Goal: Task Accomplishment & Management: Use online tool/utility

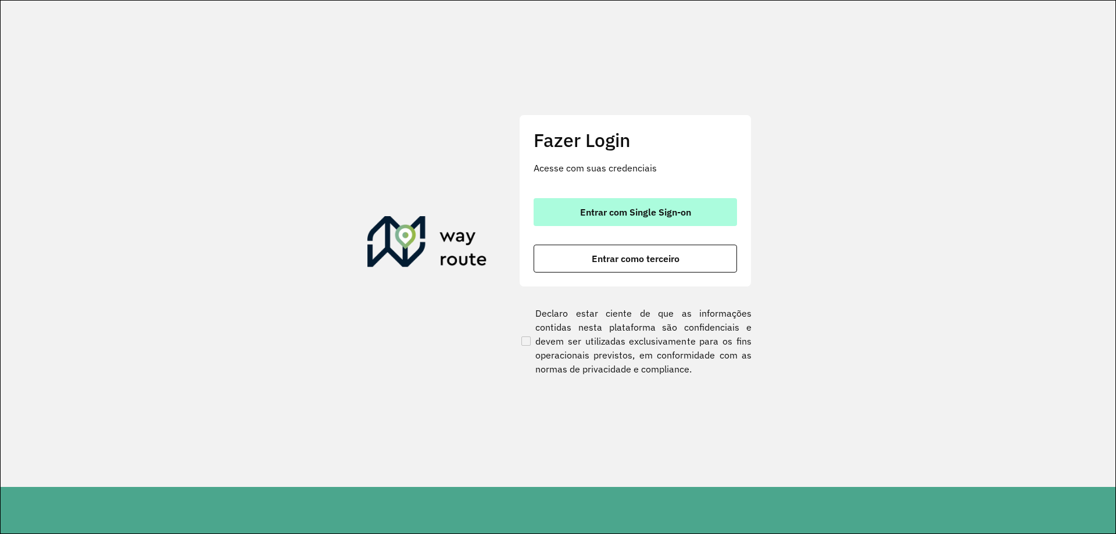
click at [704, 223] on button "Entrar com Single Sign-on" at bounding box center [635, 212] width 203 height 28
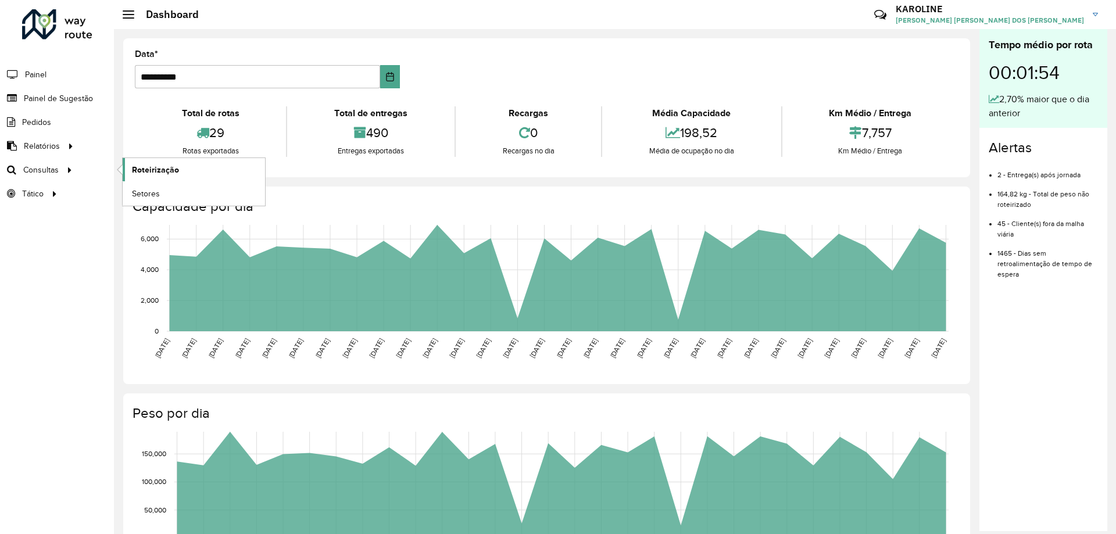
click at [155, 171] on span "Roteirização" at bounding box center [155, 170] width 47 height 12
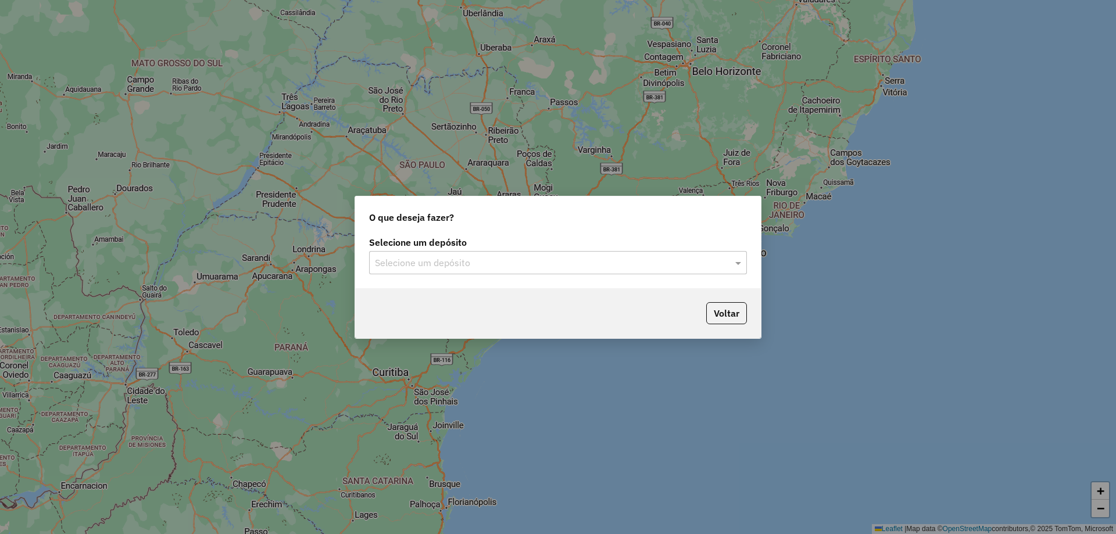
click at [534, 255] on div "Selecione um depósito" at bounding box center [558, 262] width 378 height 23
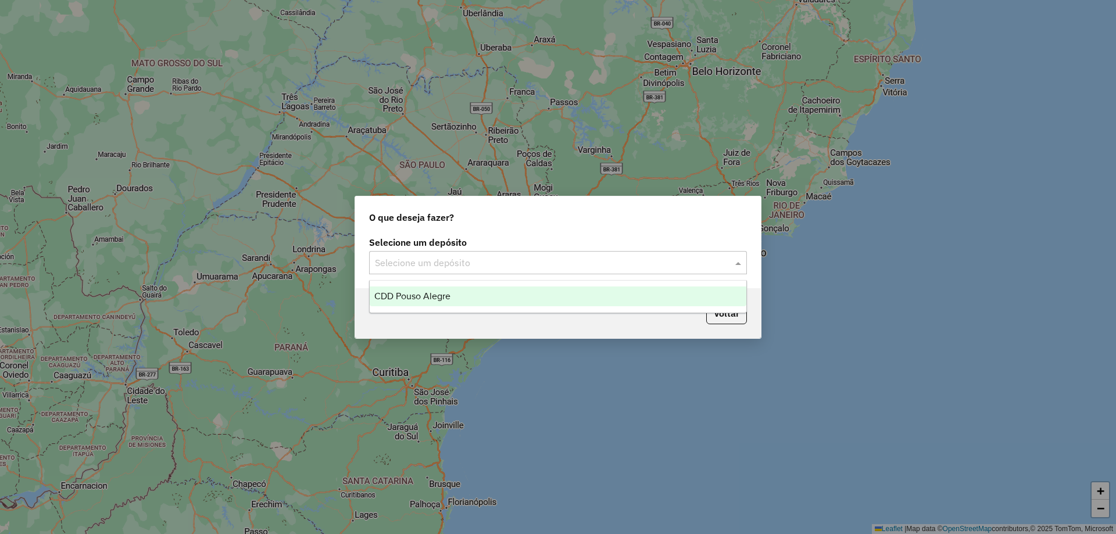
click at [447, 291] on span "CDD Pouso Alegre" at bounding box center [412, 296] width 76 height 10
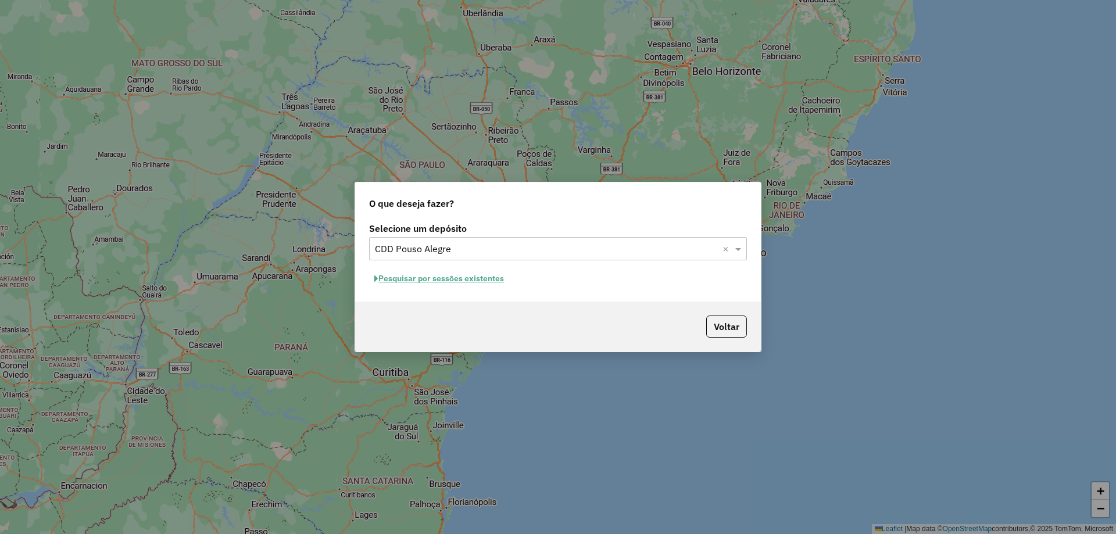
click at [460, 276] on button "Pesquisar por sessões existentes" at bounding box center [439, 279] width 140 height 18
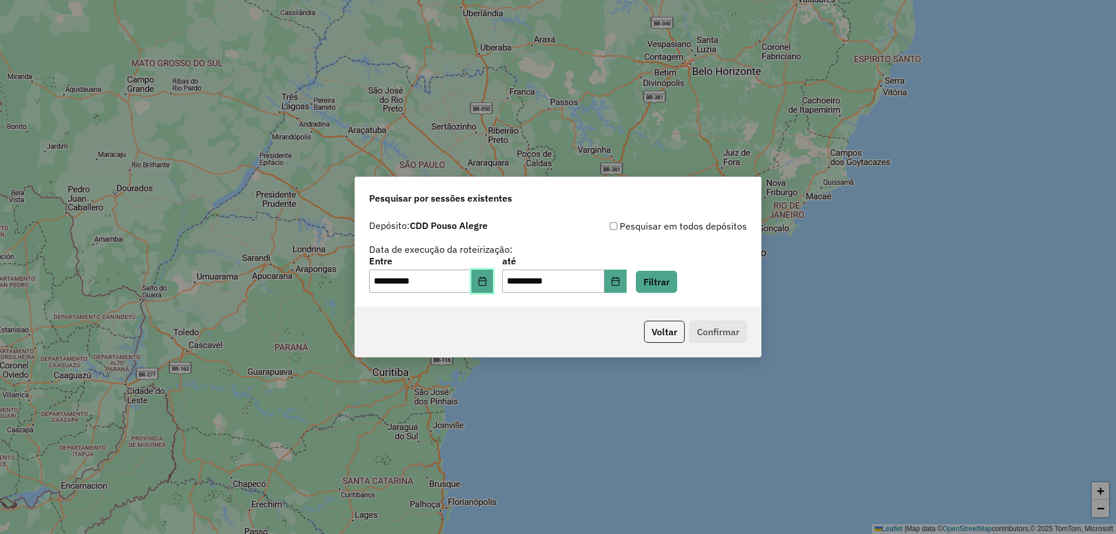
click at [487, 279] on icon "Choose Date" at bounding box center [482, 281] width 9 height 9
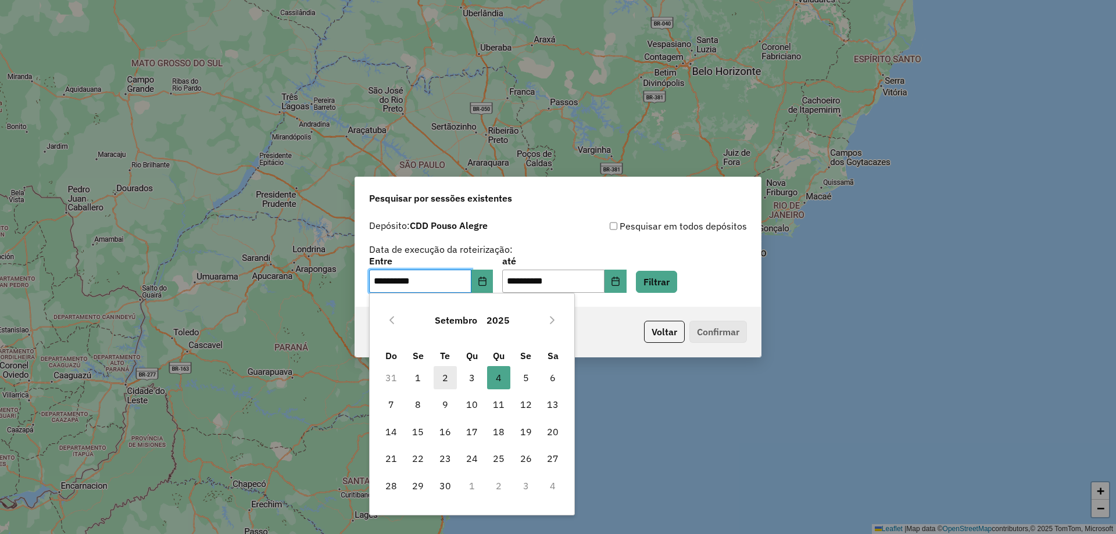
drag, startPoint x: 439, startPoint y: 376, endPoint x: 525, endPoint y: 348, distance: 90.4
click at [440, 376] on span "2" at bounding box center [445, 377] width 23 height 23
type input "**********"
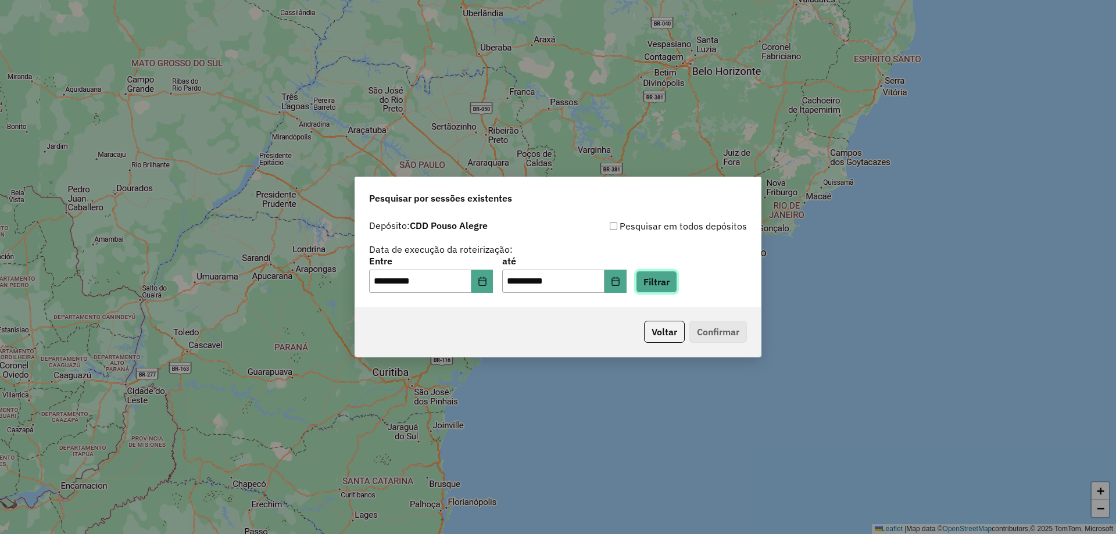
click at [669, 289] on button "Filtrar" at bounding box center [656, 282] width 41 height 22
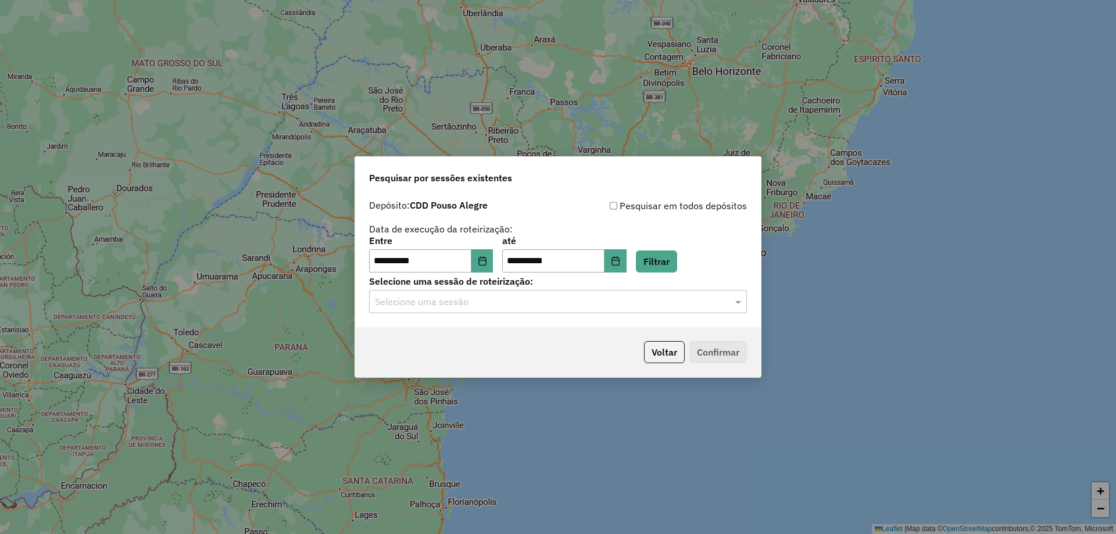
click at [455, 306] on input "text" at bounding box center [546, 302] width 343 height 14
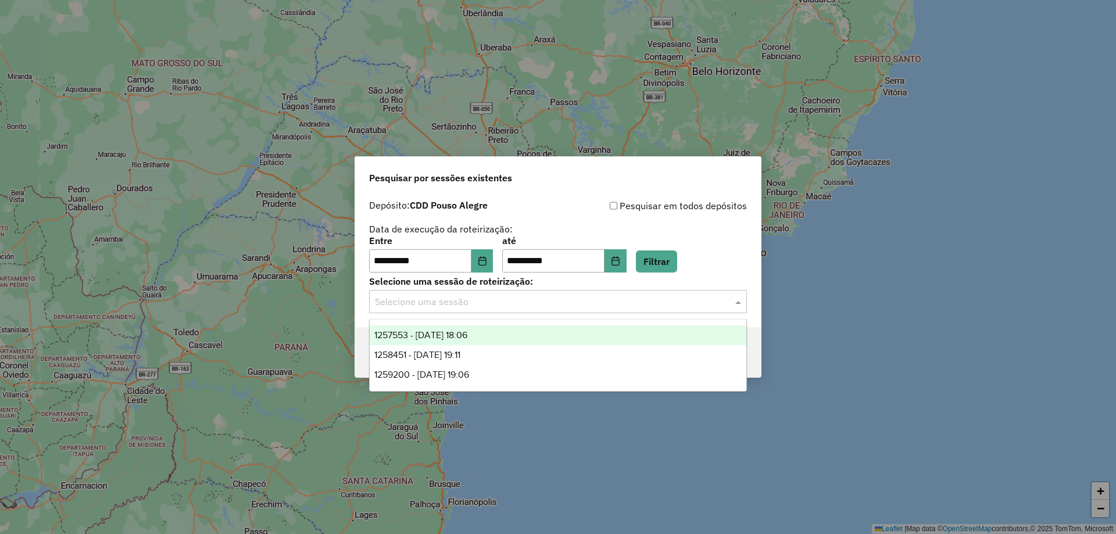
click at [445, 333] on span "1257553 - 02/09/2025 18:06" at bounding box center [420, 335] width 93 height 10
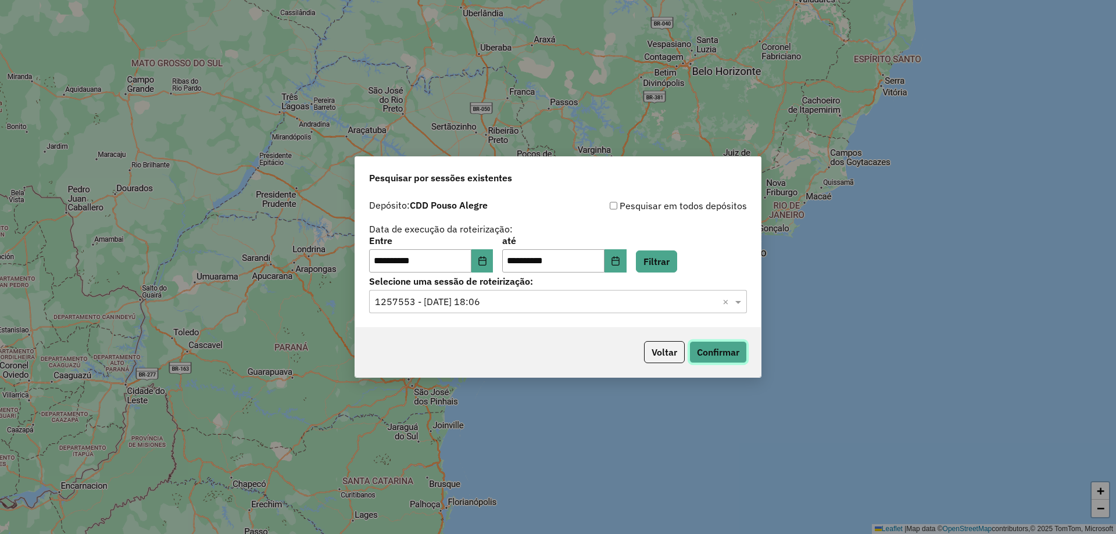
click at [723, 359] on button "Confirmar" at bounding box center [718, 352] width 58 height 22
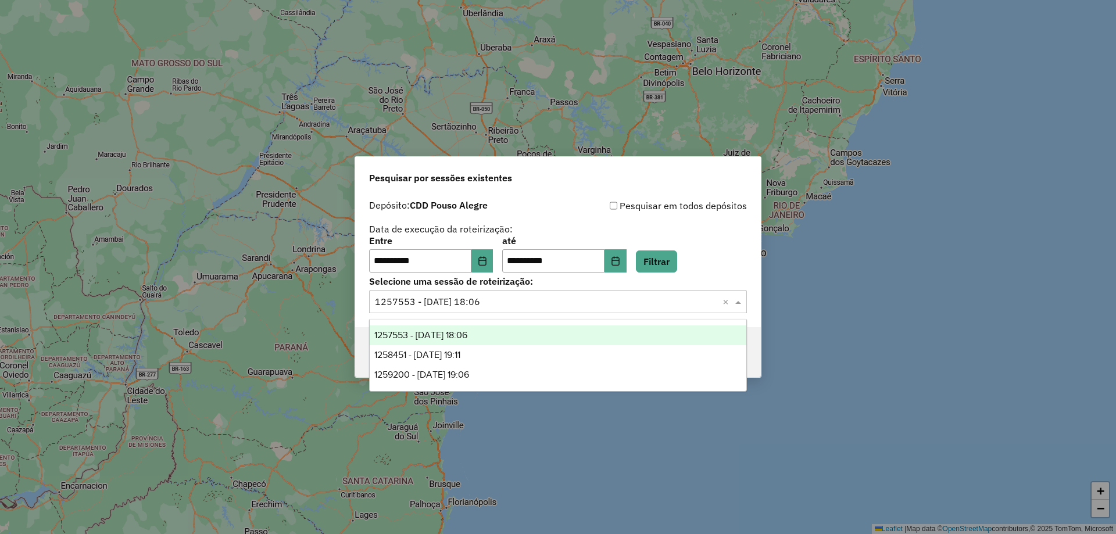
click at [535, 302] on input "text" at bounding box center [546, 302] width 343 height 14
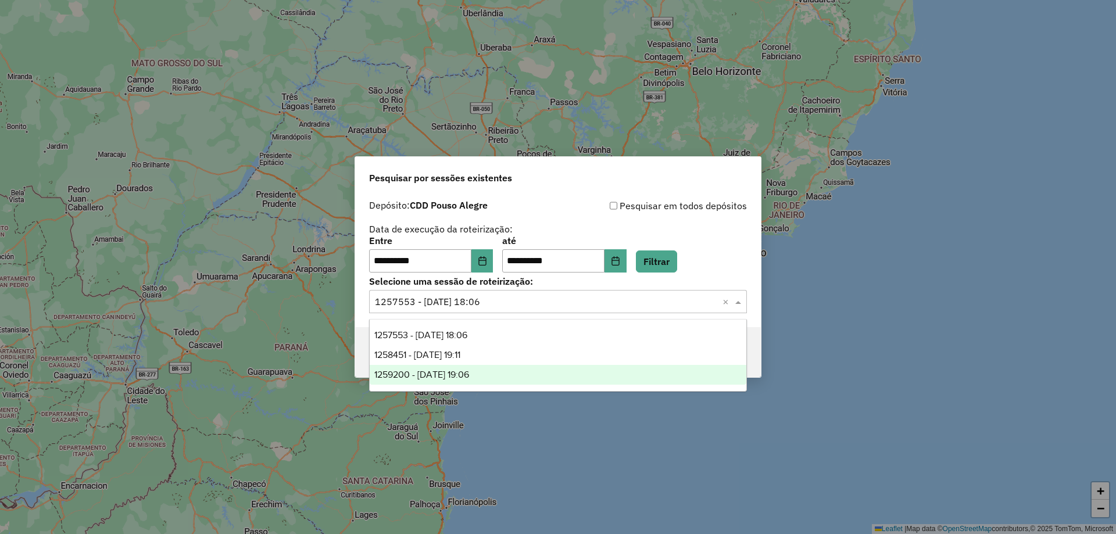
click at [469, 374] on span "1259200 - 04/09/2025 19:06" at bounding box center [421, 375] width 95 height 10
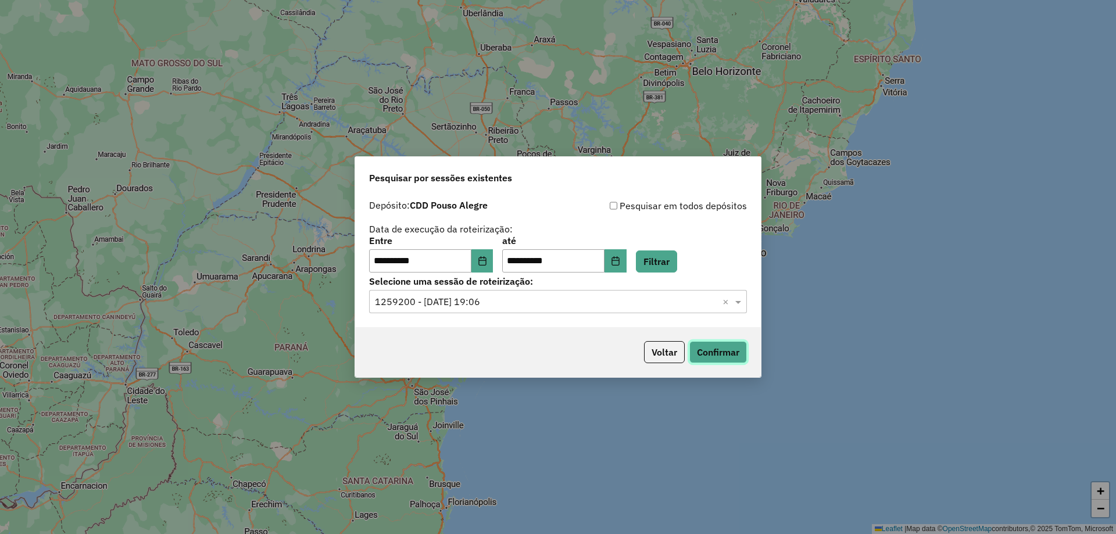
click at [711, 351] on button "Confirmar" at bounding box center [718, 352] width 58 height 22
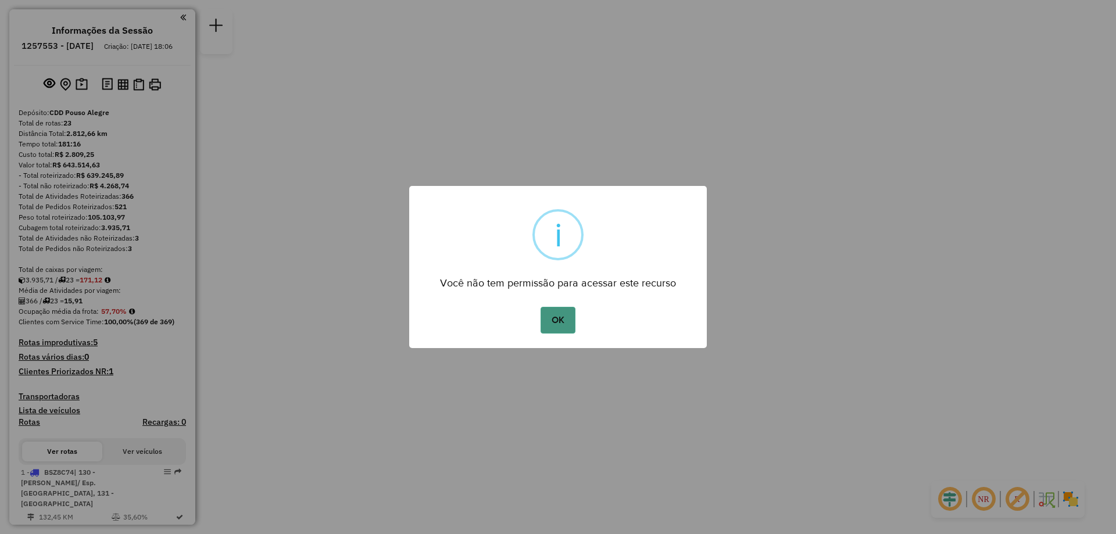
click at [571, 313] on button "OK" at bounding box center [558, 320] width 34 height 27
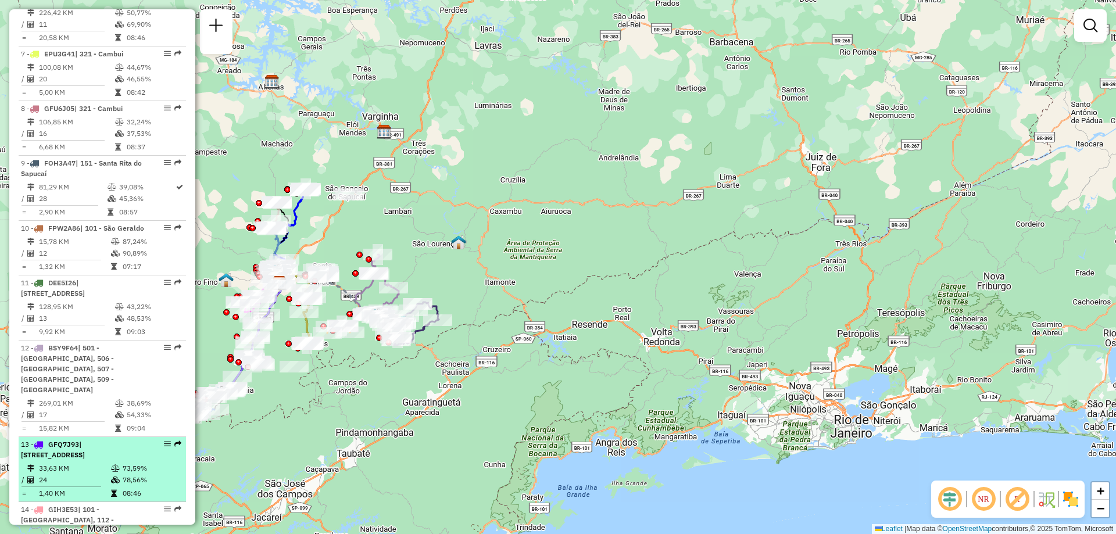
scroll to position [930, 0]
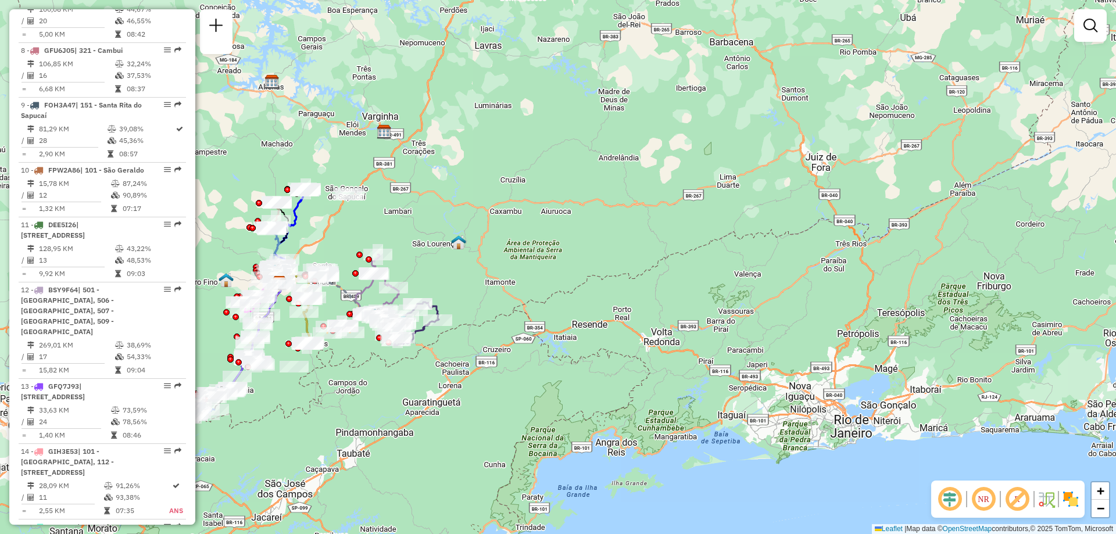
drag, startPoint x: 163, startPoint y: 348, endPoint x: 190, endPoint y: 366, distance: 33.1
click at [200, 380] on div "Janela de atendimento Grade de atendimento Capacidade Transportadoras Veículos …" at bounding box center [558, 267] width 1116 height 534
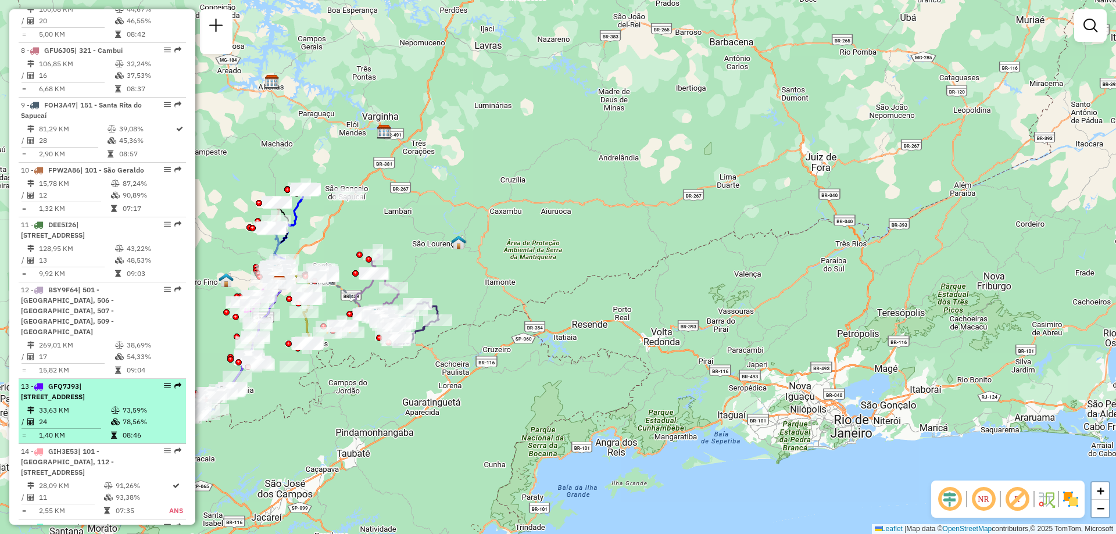
click at [165, 382] on em at bounding box center [167, 385] width 7 height 7
select select "**********"
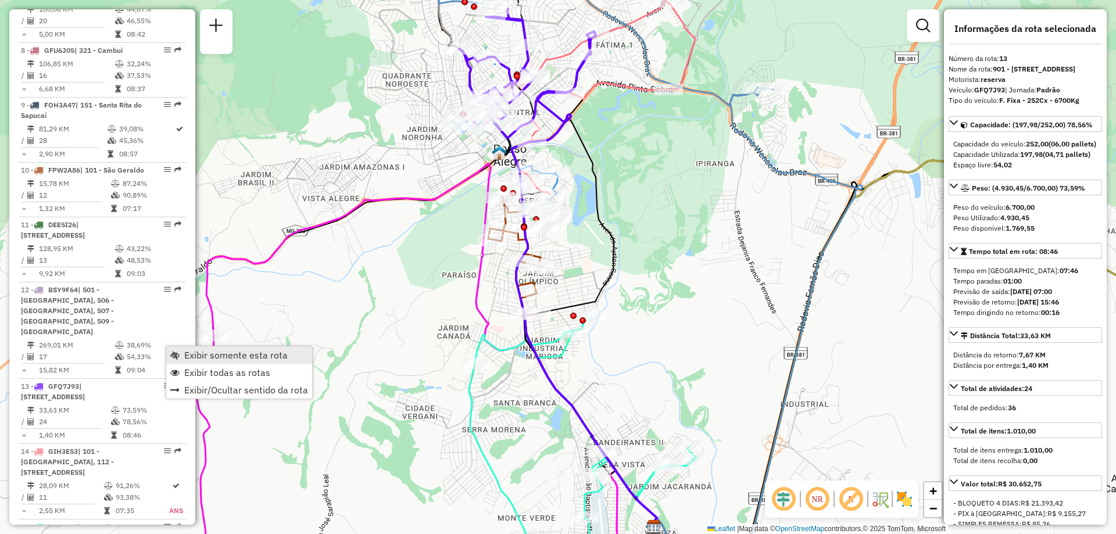
click at [256, 357] on span "Exibir somente esta rota" at bounding box center [235, 355] width 103 height 9
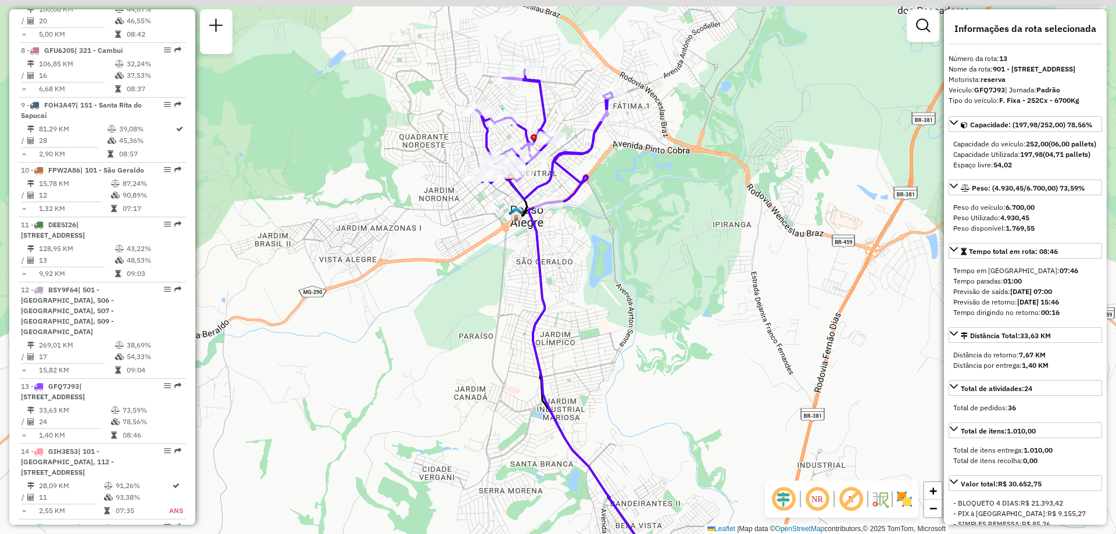
drag, startPoint x: 654, startPoint y: 294, endPoint x: 671, endPoint y: 355, distance: 63.9
click at [671, 355] on div "Janela de atendimento Grade de atendimento Capacidade Transportadoras Veículos …" at bounding box center [558, 267] width 1116 height 534
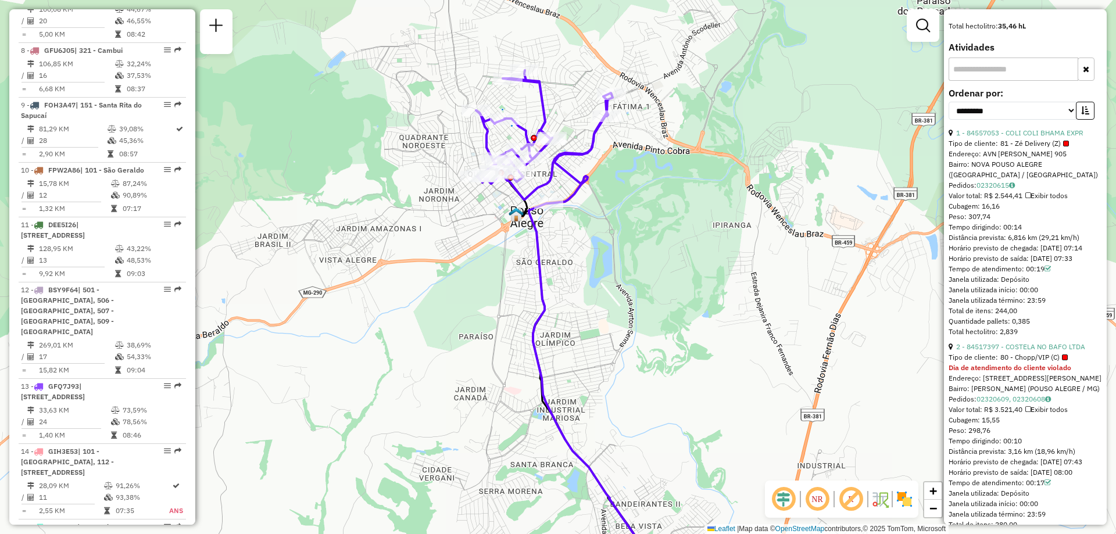
scroll to position [639, 0]
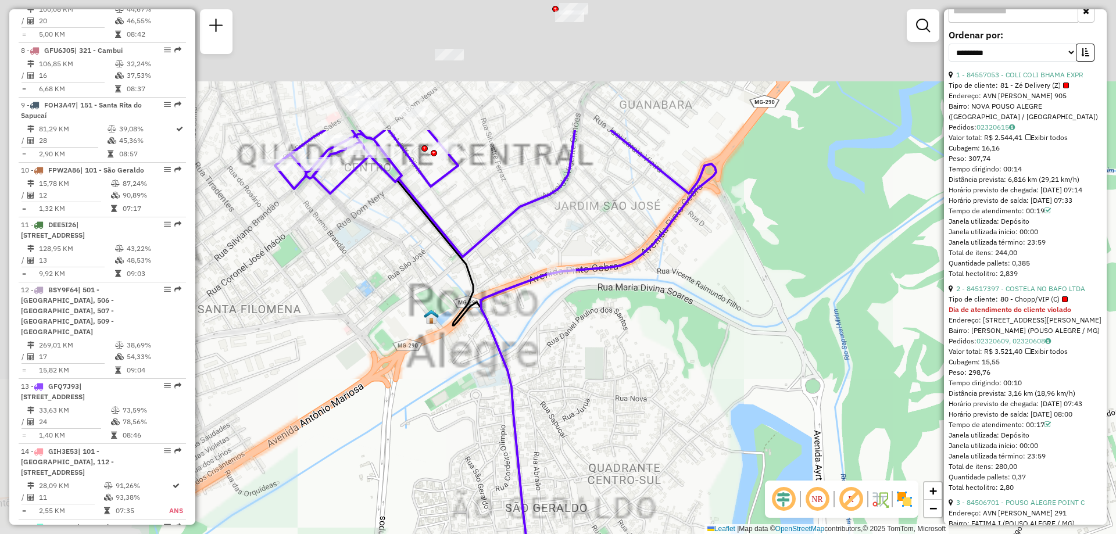
drag, startPoint x: 599, startPoint y: 213, endPoint x: 769, endPoint y: 395, distance: 249.2
click at [768, 396] on div "Janela de atendimento Grade de atendimento Capacidade Transportadoras Veículos …" at bounding box center [558, 267] width 1116 height 534
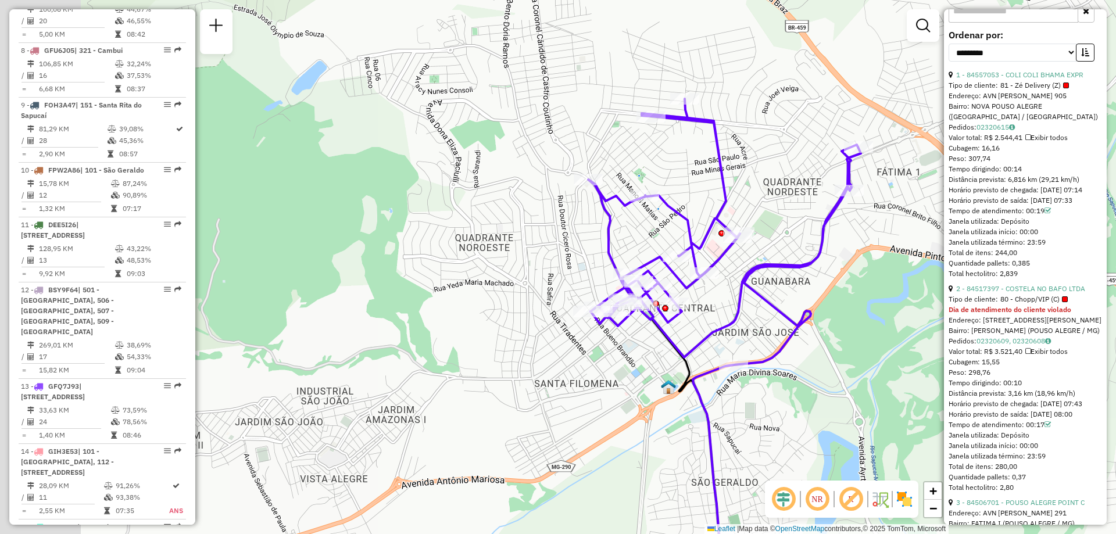
drag, startPoint x: 503, startPoint y: 214, endPoint x: 606, endPoint y: 274, distance: 119.0
click at [606, 274] on div "Janela de atendimento Grade de atendimento Capacidade Transportadoras Veículos …" at bounding box center [558, 267] width 1116 height 534
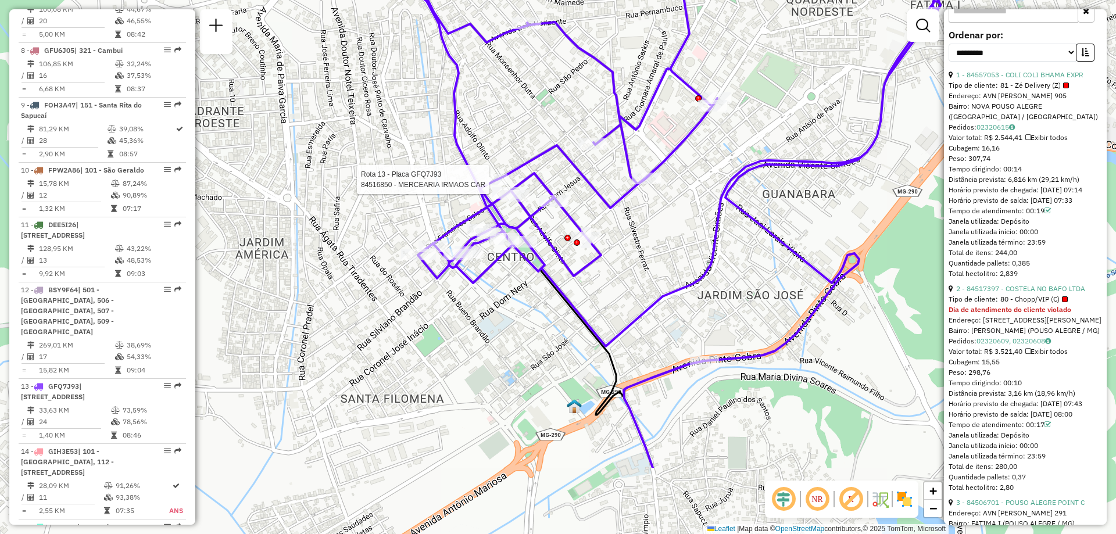
drag, startPoint x: 739, startPoint y: 389, endPoint x: 533, endPoint y: 269, distance: 238.1
click at [533, 269] on icon at bounding box center [686, 95] width 546 height 532
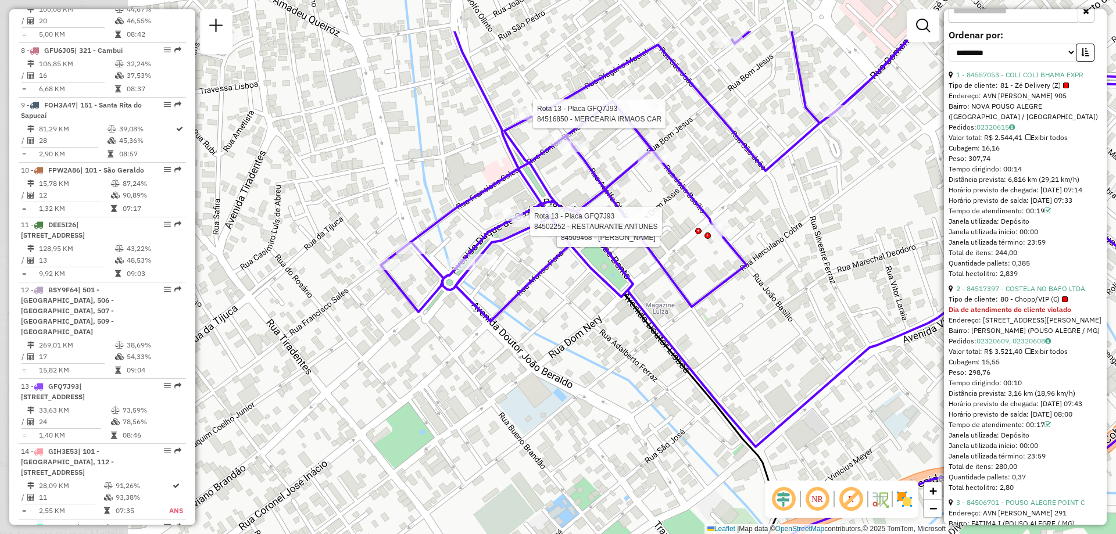
drag, startPoint x: 480, startPoint y: 253, endPoint x: 538, endPoint y: 266, distance: 60.1
click at [613, 337] on div "Rota 13 - Placa GFQ7J93 84516850 - MERCEARIA IRMAOS CAR Rota 13 - Placa GFQ7J93…" at bounding box center [558, 267] width 1116 height 534
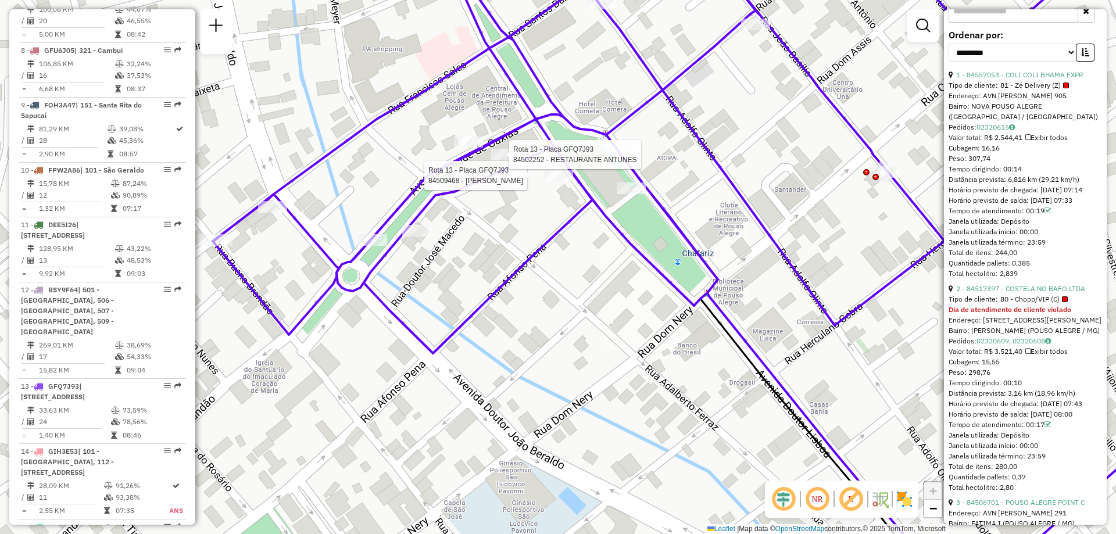
click at [639, 310] on div "Rota 13 - Placa GFQ7J93 84516850 - MERCEARIA IRMAOS CAR Rota 13 - Placa GFQ7J93…" at bounding box center [558, 267] width 1116 height 534
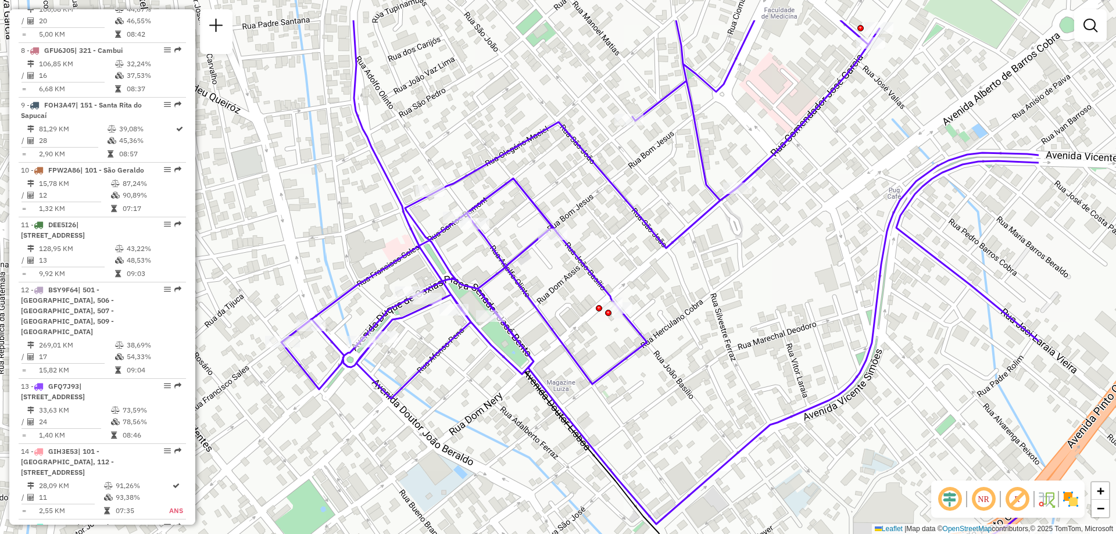
drag, startPoint x: 813, startPoint y: 326, endPoint x: 624, endPoint y: 399, distance: 202.8
click at [624, 399] on div "Janela de atendimento Grade de atendimento Capacidade Transportadoras Veículos …" at bounding box center [558, 267] width 1116 height 534
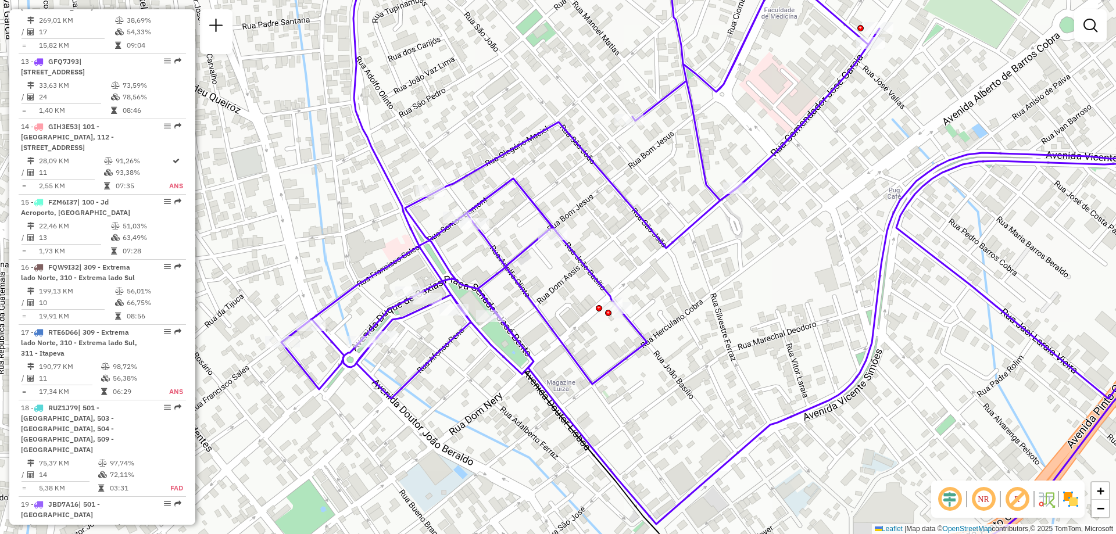
click at [535, 115] on div "Janela de atendimento Grade de atendimento Capacidade Transportadoras Veículos …" at bounding box center [558, 267] width 1116 height 534
click at [478, 71] on input "*****" at bounding box center [565, 69] width 349 height 23
click at [450, 80] on input "*****" at bounding box center [565, 69] width 349 height 23
click at [438, 76] on input "*****" at bounding box center [565, 69] width 349 height 23
type input "*"
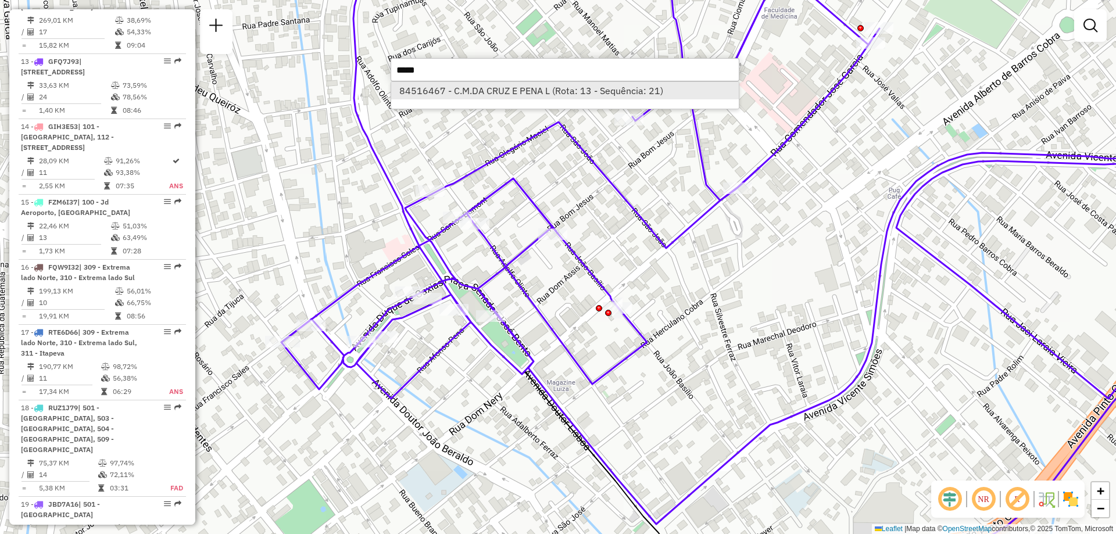
type input "*****"
click at [441, 92] on li "84516467 - C.M.DA CRUZ E PENA L (Rota: 13 - Sequência: 21)" at bounding box center [565, 90] width 348 height 17
select select "**********"
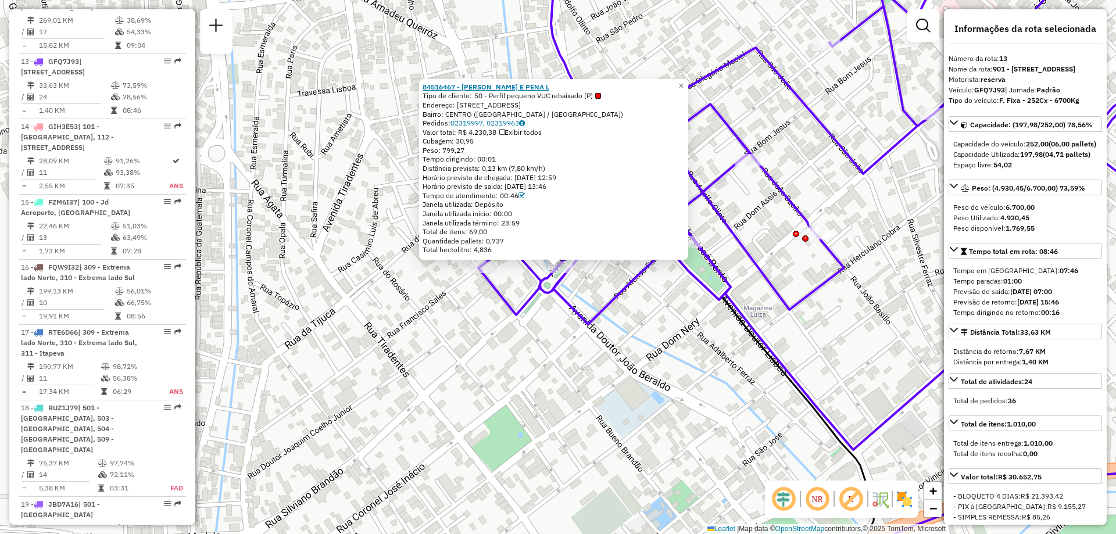
scroll to position [1258, 0]
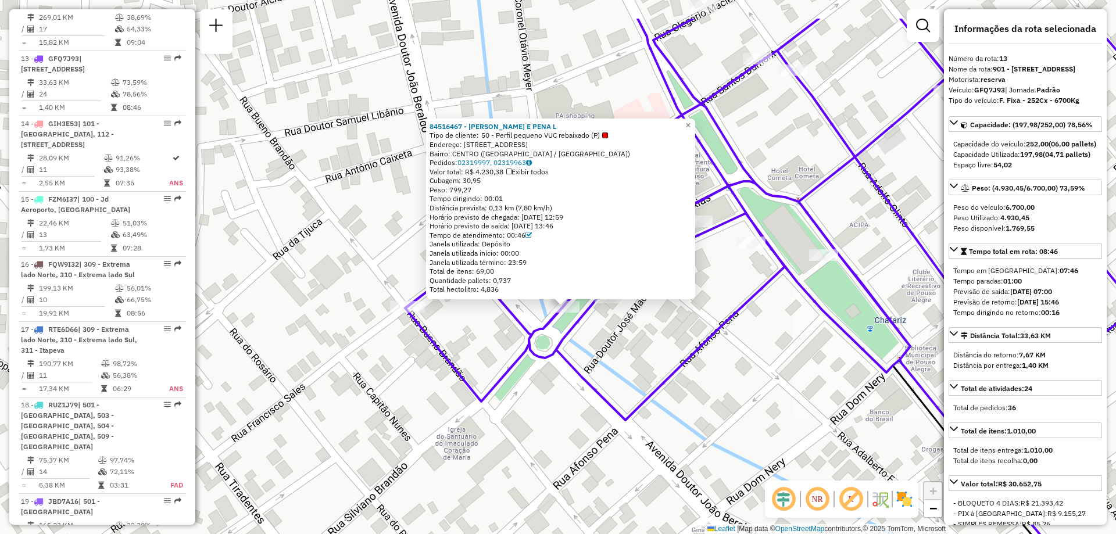
drag, startPoint x: 575, startPoint y: 267, endPoint x: 591, endPoint y: 339, distance: 73.8
click at [591, 339] on div "84516467 - C.M.DA CRUZ E PENA L Tipo de cliente: 50 - Perfil pequeno VUC rebaix…" at bounding box center [558, 267] width 1116 height 534
click at [691, 121] on span "×" at bounding box center [687, 125] width 5 height 10
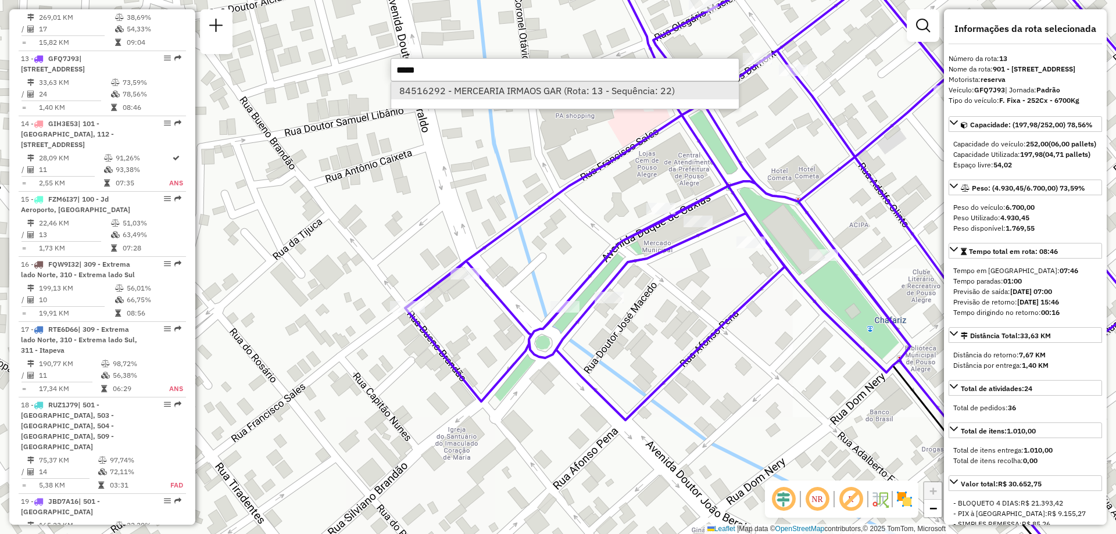
type input "*****"
click at [435, 92] on li "84516292 - MERCEARIA IRMAOS GAR (Rota: 13 - Sequência: 22)" at bounding box center [565, 90] width 348 height 17
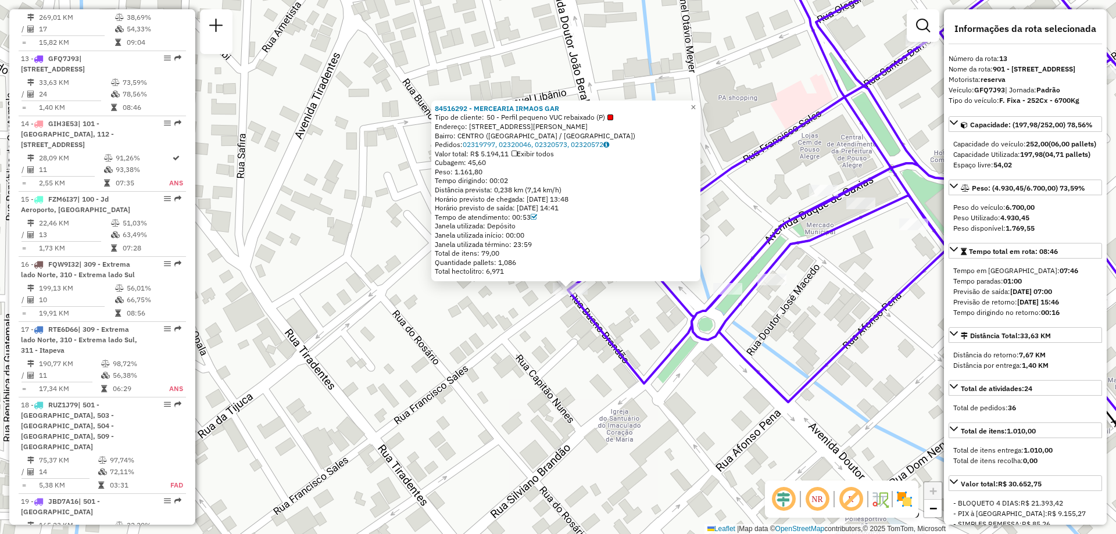
drag, startPoint x: 699, startPoint y: 342, endPoint x: 711, endPoint y: 364, distance: 25.0
click at [711, 364] on div "84516292 - MERCEARIA IRMAOS GAR Tipo de cliente: 50 - Perfil pequeno VUC rebaix…" at bounding box center [558, 267] width 1116 height 534
click at [731, 164] on icon at bounding box center [897, 246] width 659 height 599
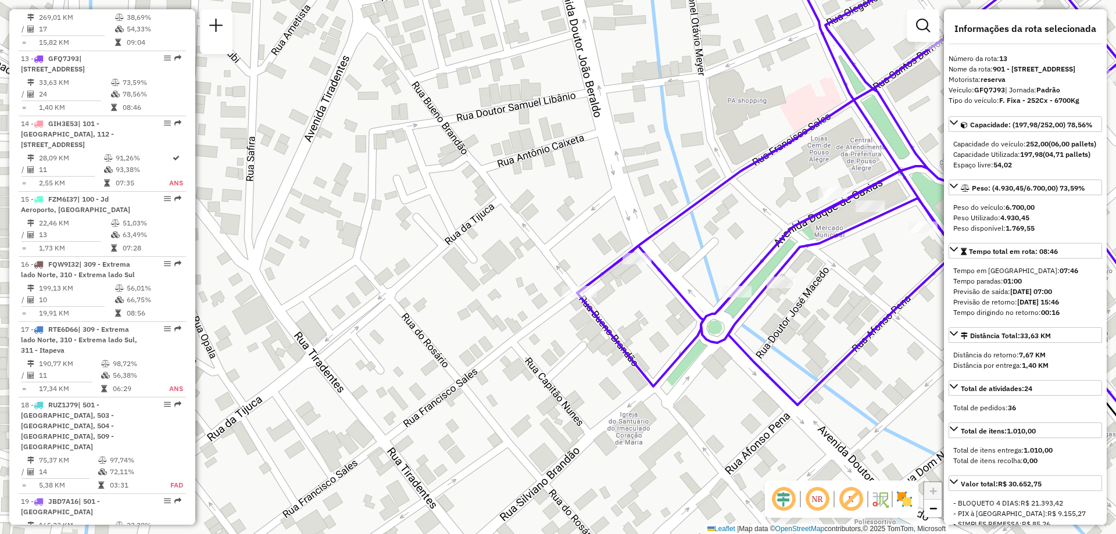
drag, startPoint x: 727, startPoint y: 344, endPoint x: 735, endPoint y: 347, distance: 8.9
click at [735, 347] on icon at bounding box center [906, 248] width 659 height 599
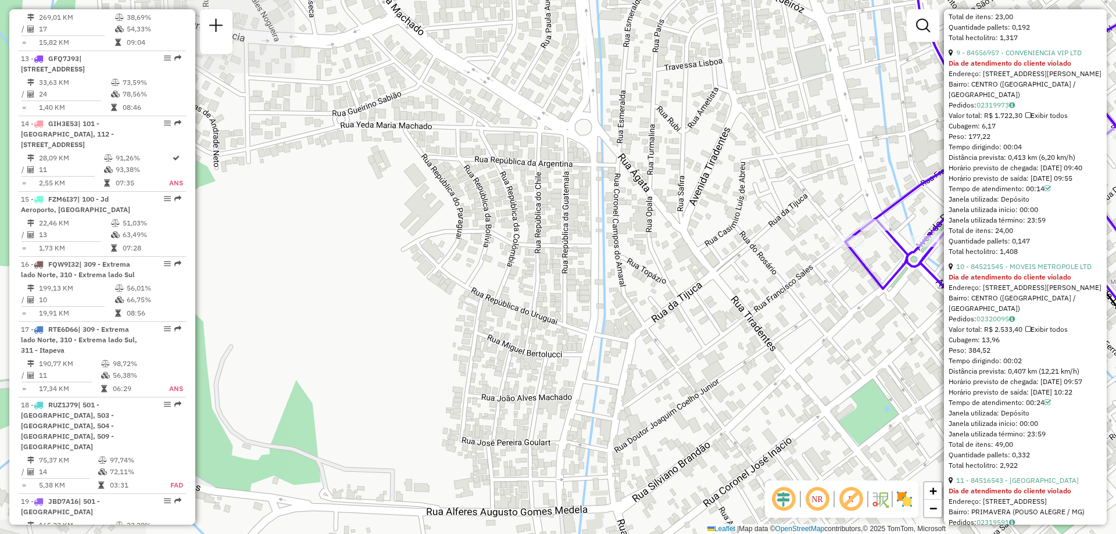
scroll to position [2558, 0]
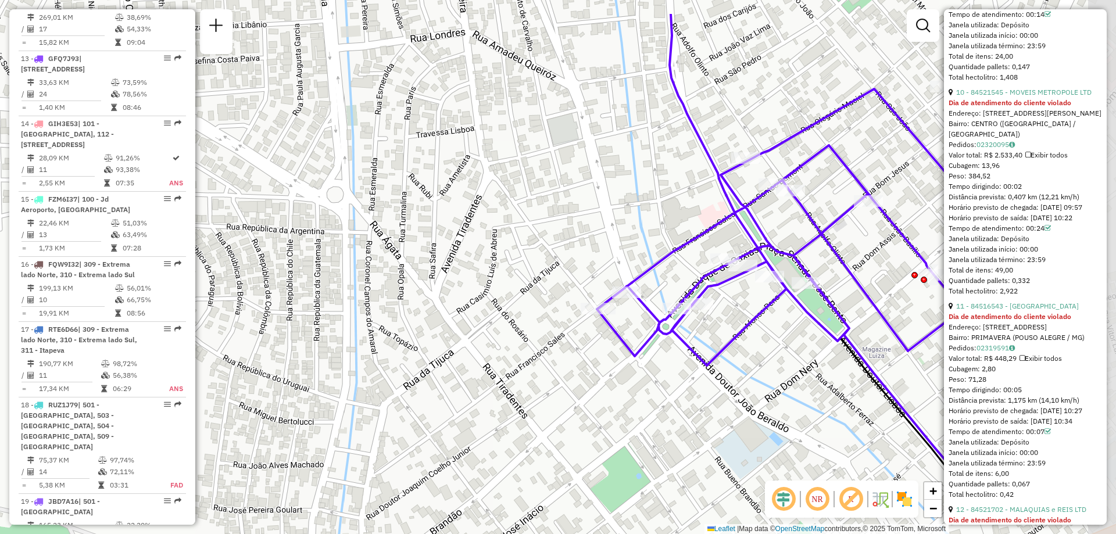
drag, startPoint x: 825, startPoint y: 288, endPoint x: 578, endPoint y: 355, distance: 255.4
click at [578, 355] on div "Janela de atendimento Grade de atendimento Capacidade Transportadoras Veículos …" at bounding box center [558, 267] width 1116 height 534
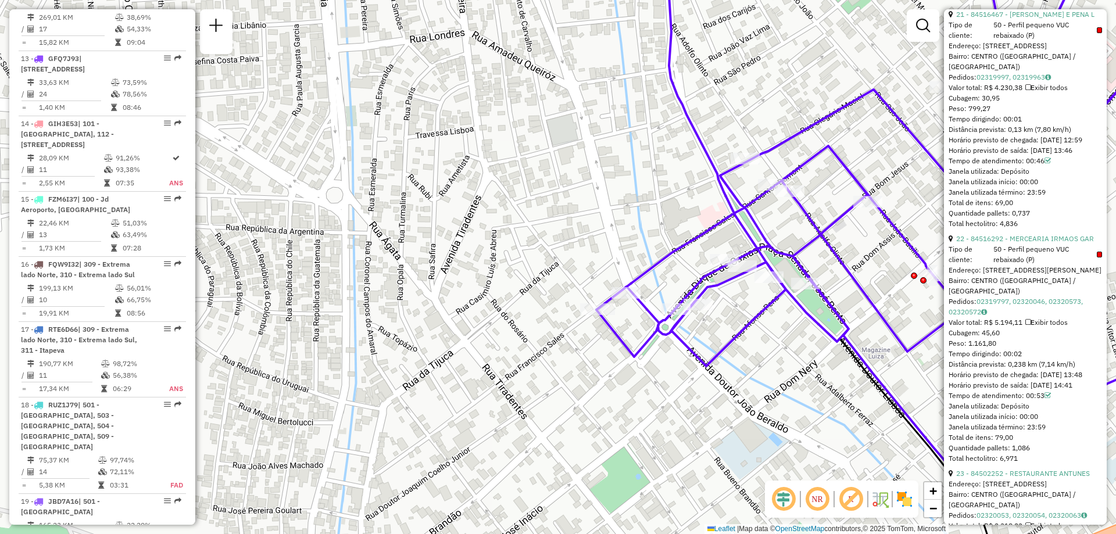
scroll to position [5057, 0]
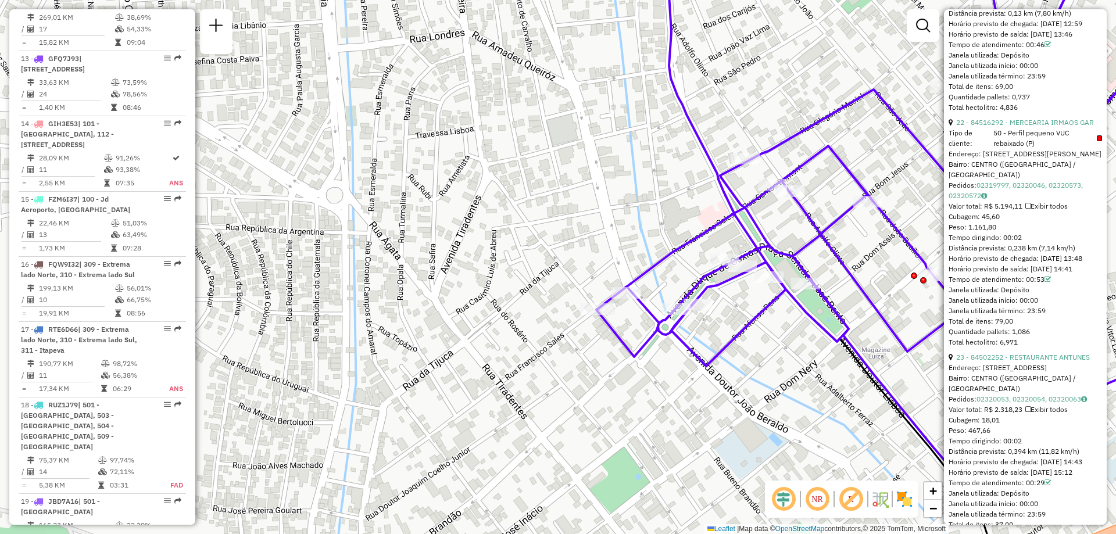
drag, startPoint x: 979, startPoint y: 160, endPoint x: 1021, endPoint y: 158, distance: 41.9
click at [1021, 8] on div "Tempo dirigindo: 00:01" at bounding box center [1025, 3] width 153 height 10
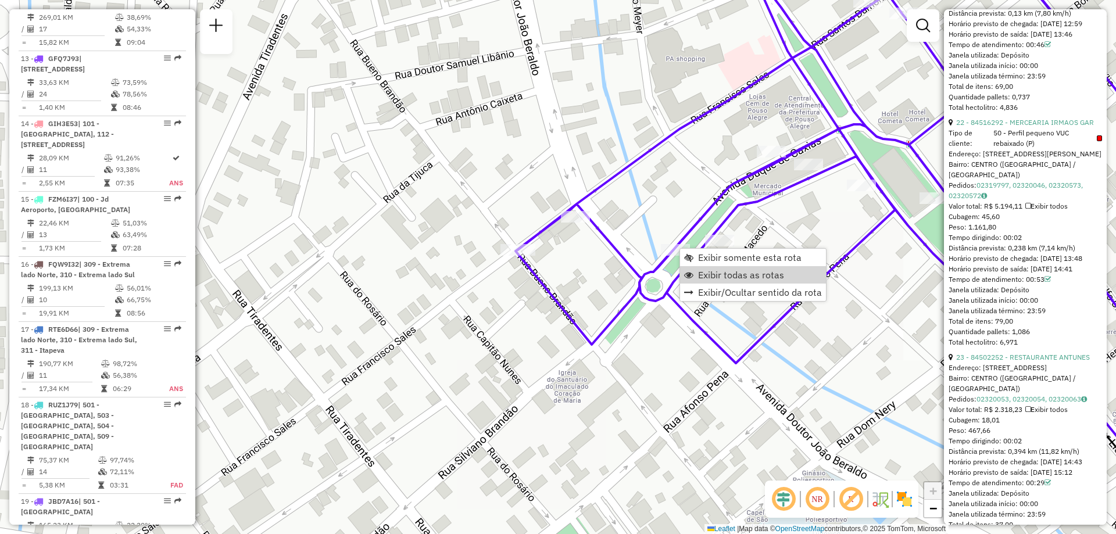
click at [663, 330] on div "Janela de atendimento Grade de atendimento Capacidade Transportadoras Veículos …" at bounding box center [558, 267] width 1116 height 534
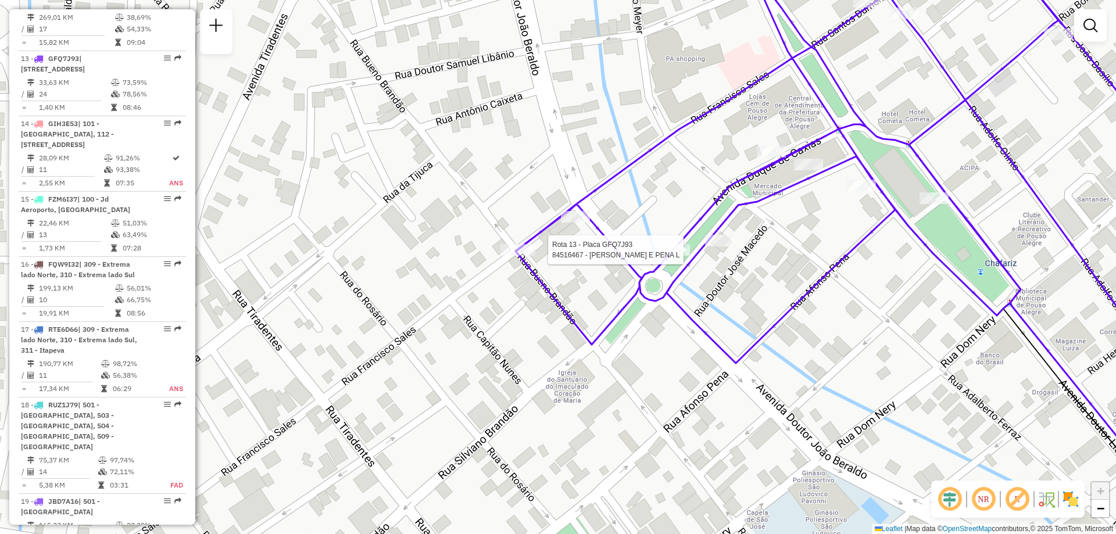
select select "**********"
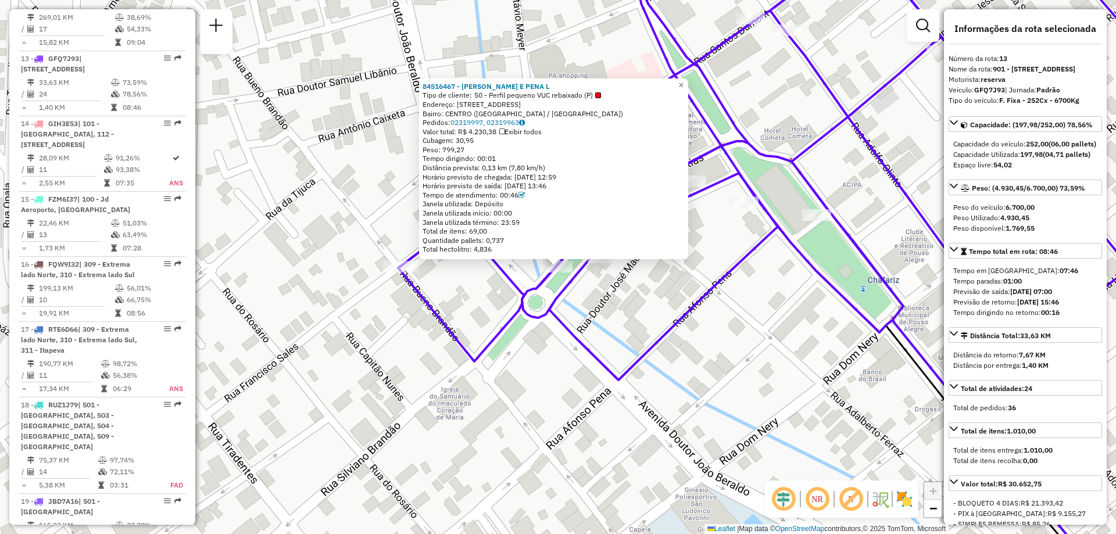
click at [724, 351] on div "84516467 - C.M.DA CRUZ E PENA L Tipo de cliente: 50 - Perfil pequeno VUC rebaix…" at bounding box center [558, 267] width 1116 height 534
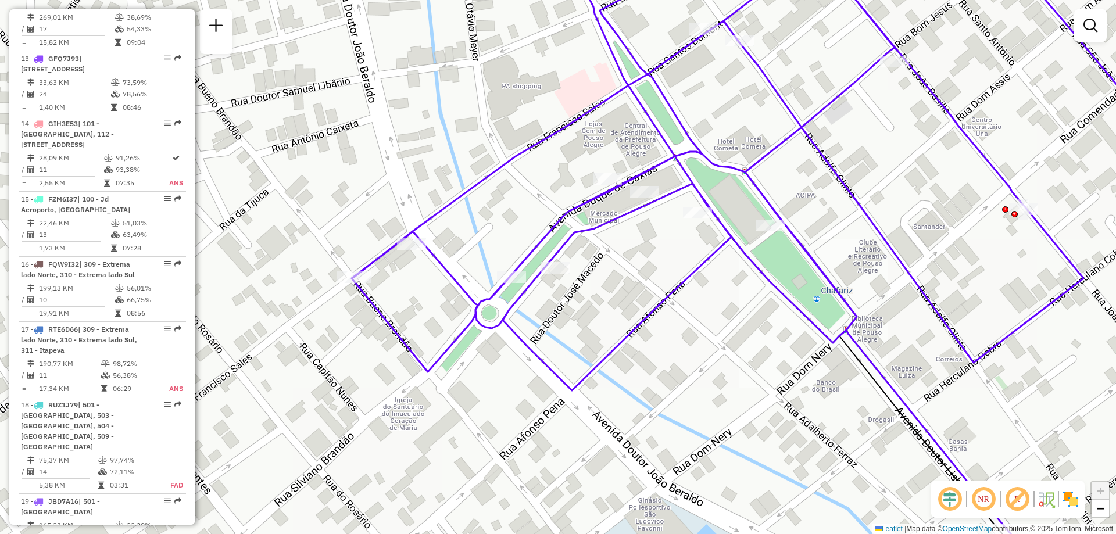
drag, startPoint x: 439, startPoint y: 376, endPoint x: 393, endPoint y: 386, distance: 47.7
click at [393, 386] on div "Janela de atendimento Grade de atendimento Capacidade Transportadoras Veículos …" at bounding box center [558, 267] width 1116 height 534
select select "**********"
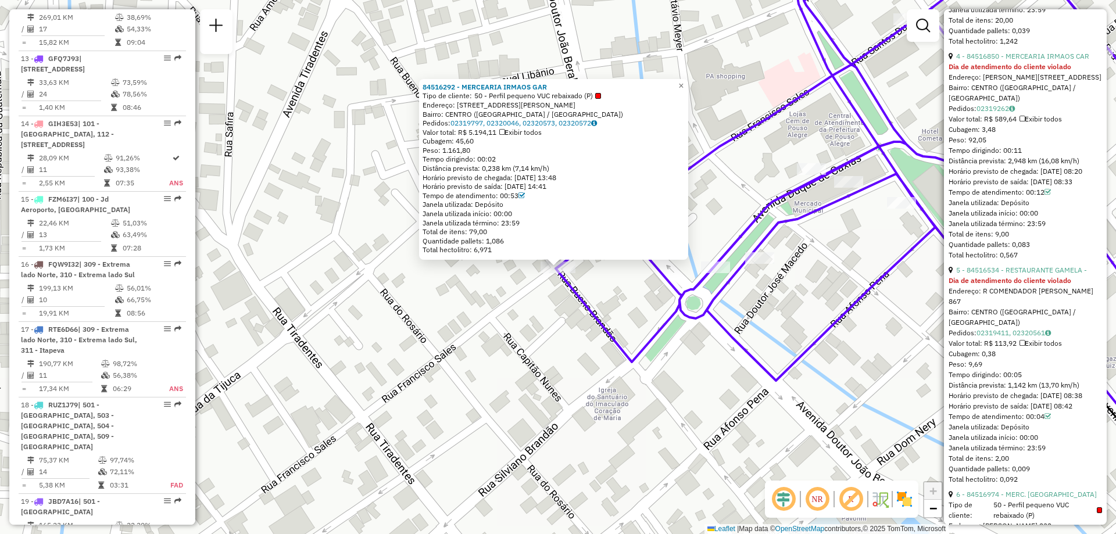
scroll to position [1511, 0]
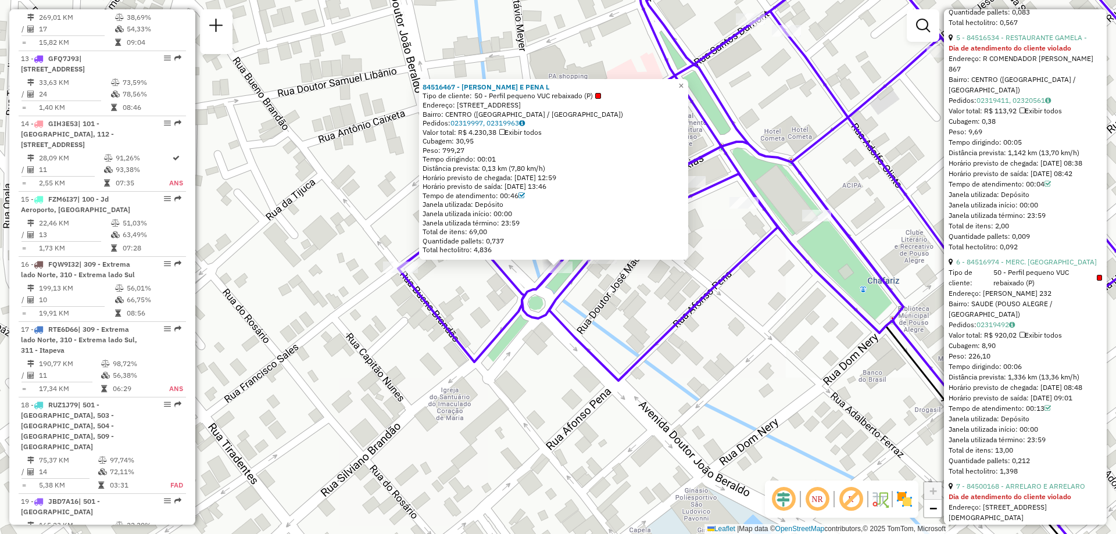
click at [754, 330] on div "84516467 - C.M.DA CRUZ E PENA L Tipo de cliente: 50 - Perfil pequeno VUC rebaix…" at bounding box center [558, 267] width 1116 height 534
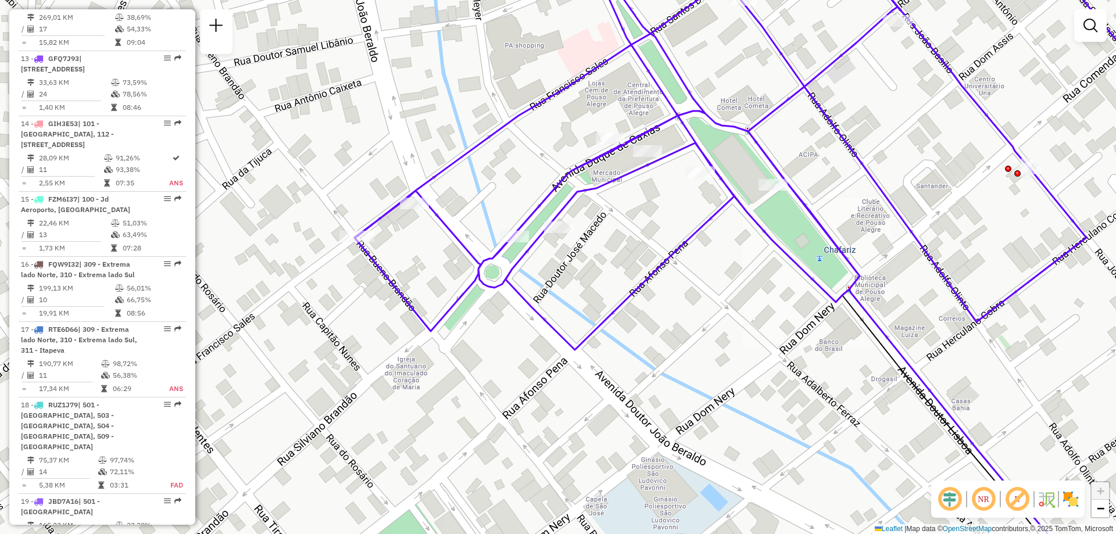
drag, startPoint x: 613, startPoint y: 316, endPoint x: 568, endPoint y: 283, distance: 55.3
click at [569, 284] on div "Janela de atendimento Grade de atendimento Capacidade Transportadoras Veículos …" at bounding box center [558, 267] width 1116 height 534
select select "**********"
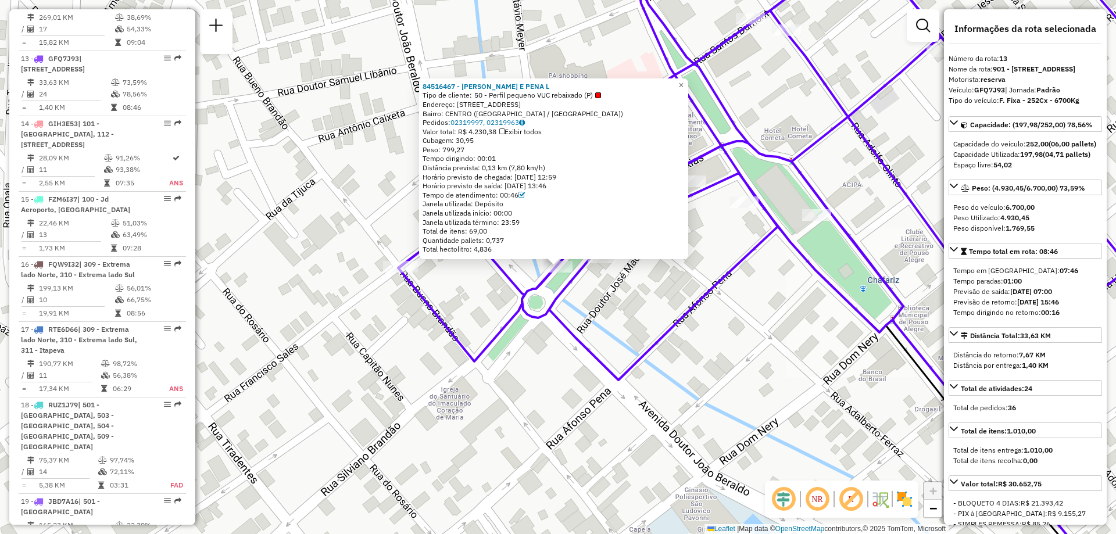
scroll to position [291, 0]
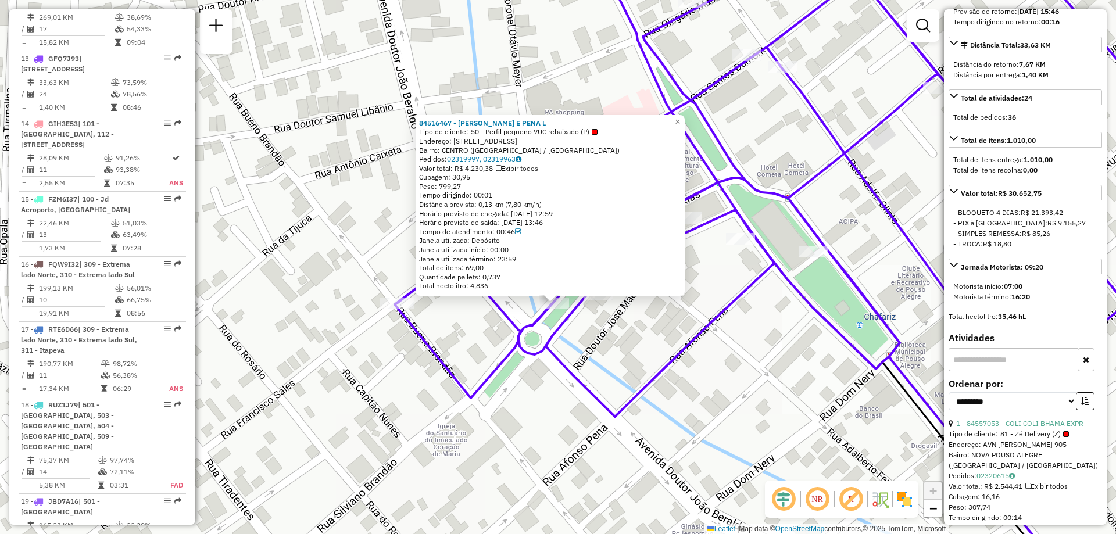
drag, startPoint x: 1107, startPoint y: 81, endPoint x: 1103, endPoint y: 117, distance: 35.6
click at [1103, 117] on hb-router-mapa "Informações da Sessão 1257553 - 02/09/2025 Criação: 01/09/2025 18:06 Depósito: …" at bounding box center [558, 267] width 1116 height 534
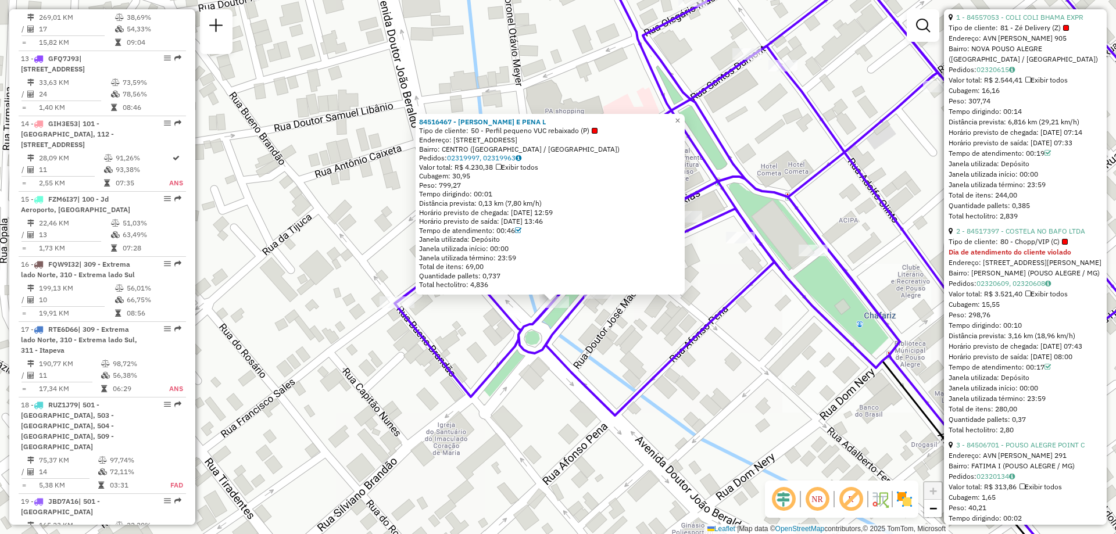
scroll to position [639, 0]
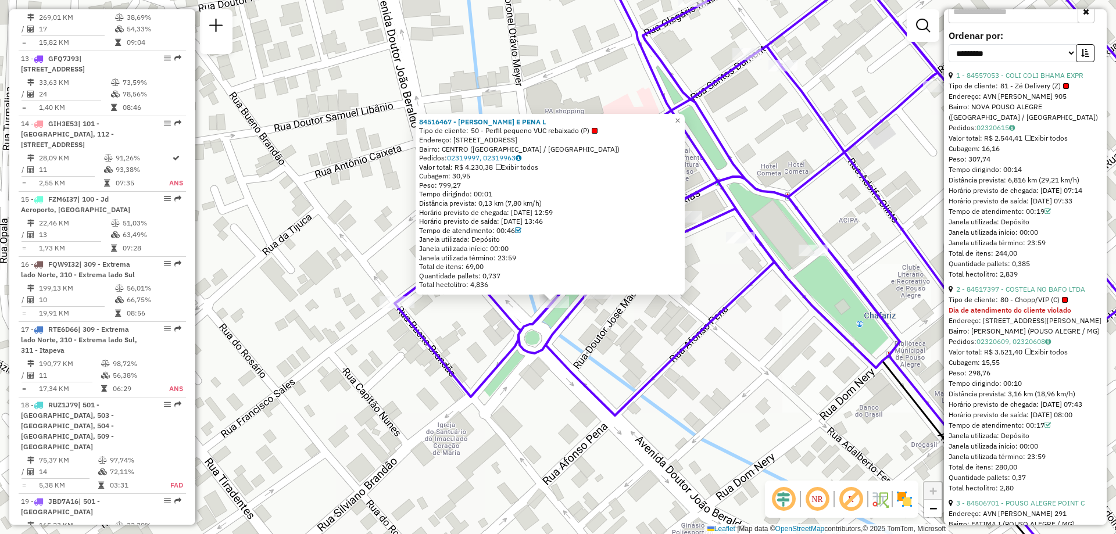
click at [860, 420] on div "84516467 - C.M.DA CRUZ E PENA L Tipo de cliente: 50 - Perfil pequeno VUC rebaix…" at bounding box center [558, 267] width 1116 height 534
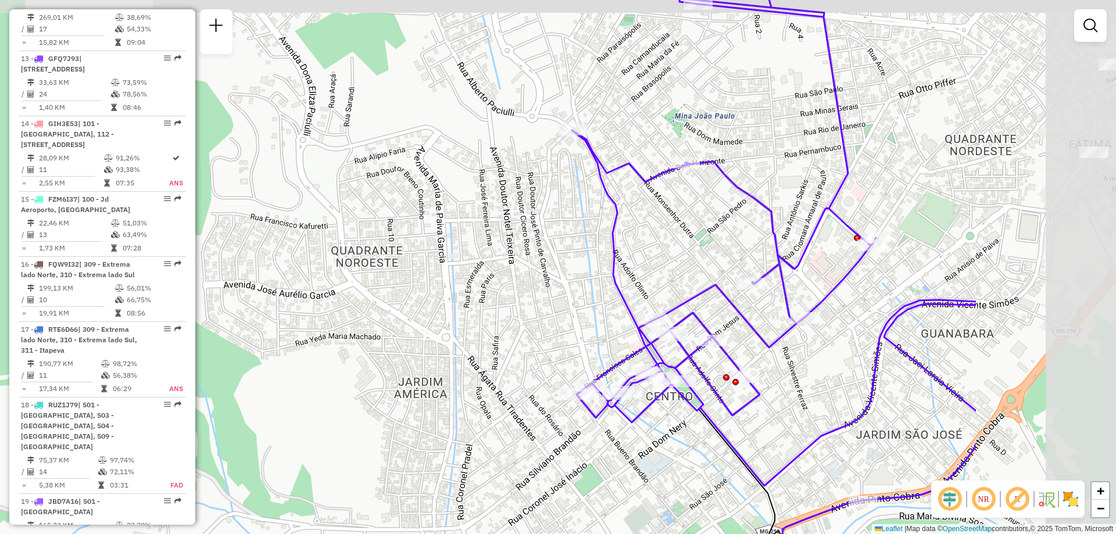
drag, startPoint x: 992, startPoint y: 394, endPoint x: 741, endPoint y: 408, distance: 252.1
click at [741, 408] on icon at bounding box center [774, 235] width 404 height 532
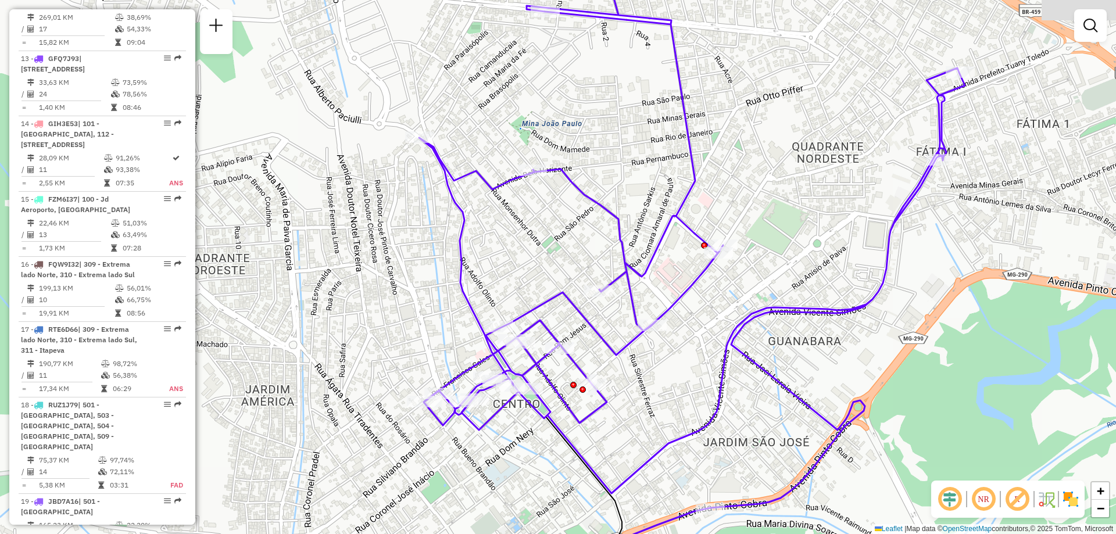
drag, startPoint x: 954, startPoint y: 362, endPoint x: 801, endPoint y: 370, distance: 153.1
click at [801, 370] on div "Janela de atendimento Grade de atendimento Capacidade Transportadoras Veículos …" at bounding box center [558, 267] width 1116 height 534
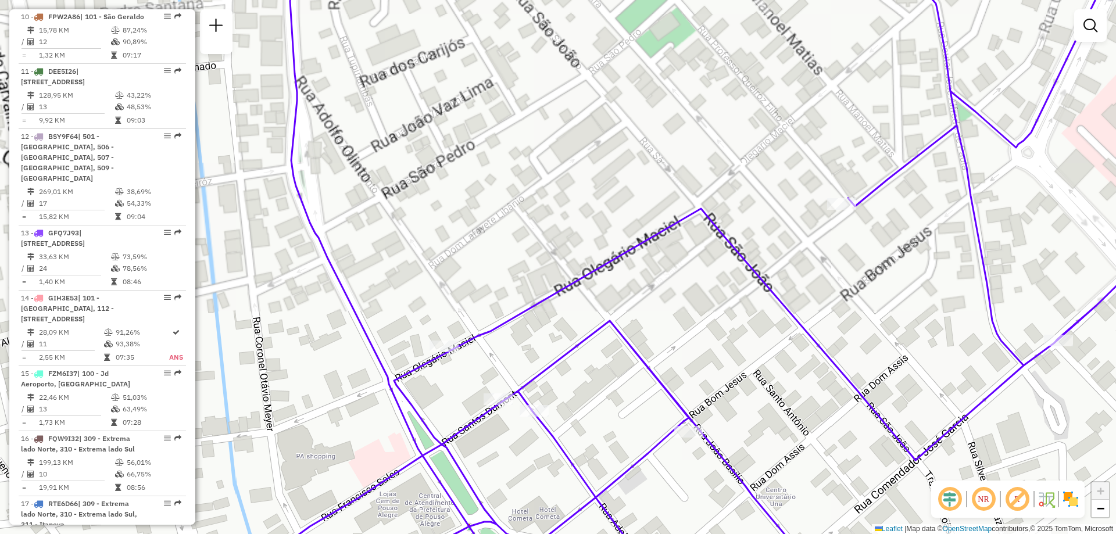
scroll to position [793, 0]
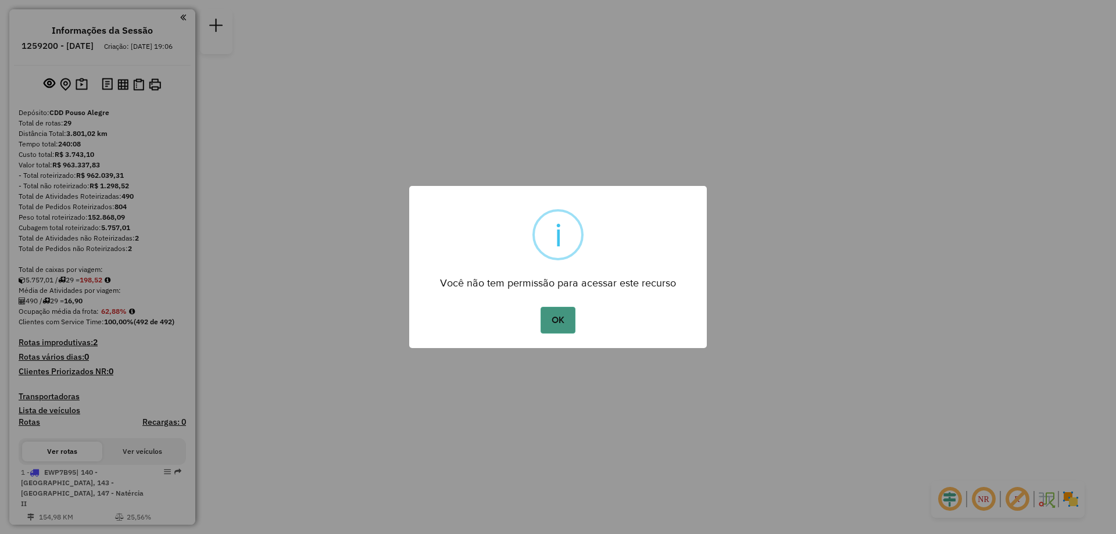
click at [560, 320] on button "OK" at bounding box center [558, 320] width 34 height 27
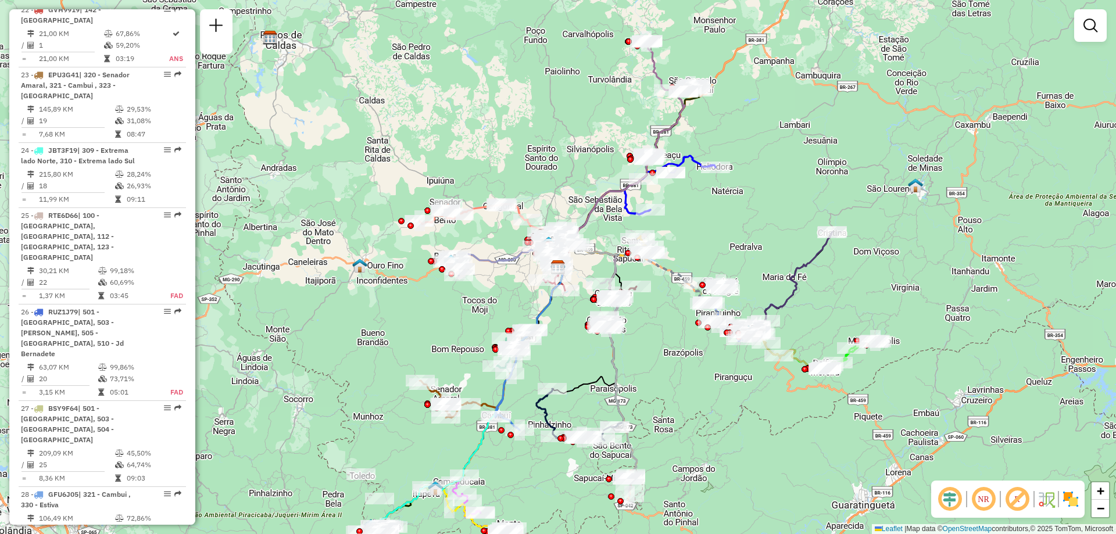
scroll to position [2034, 0]
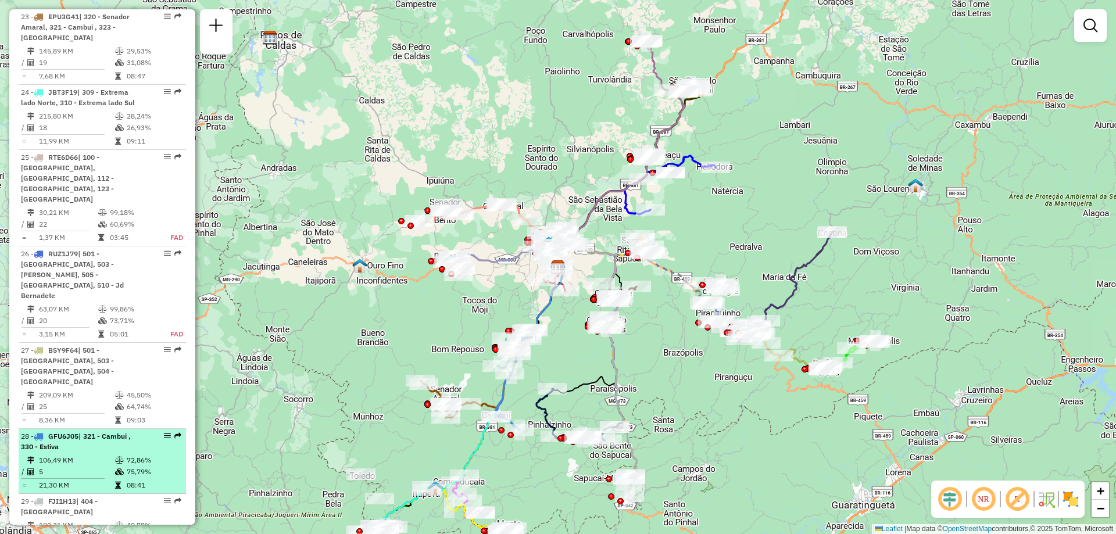
select select "**********"
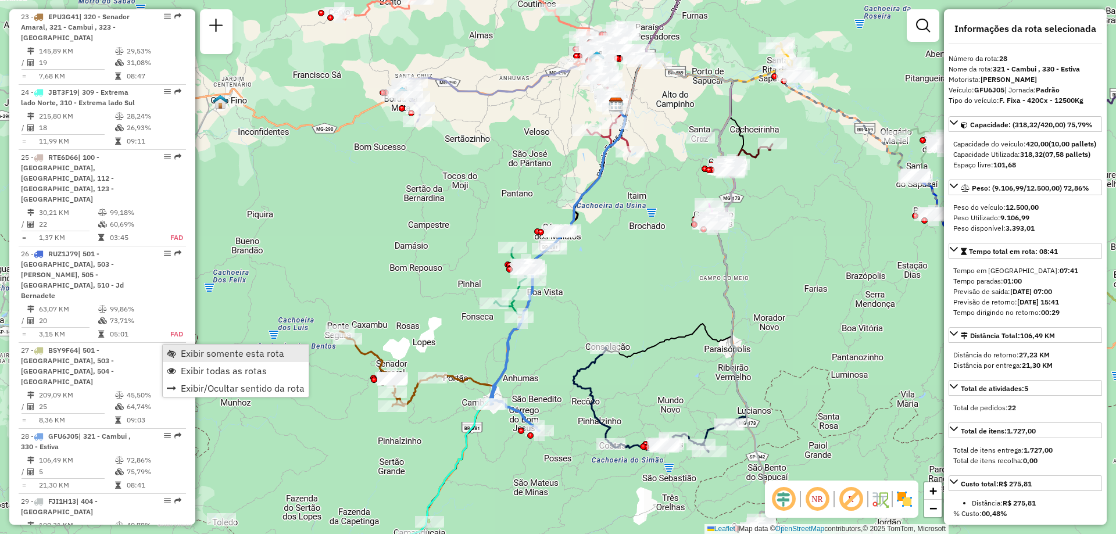
click at [237, 347] on link "Exibir somente esta rota" at bounding box center [236, 353] width 146 height 17
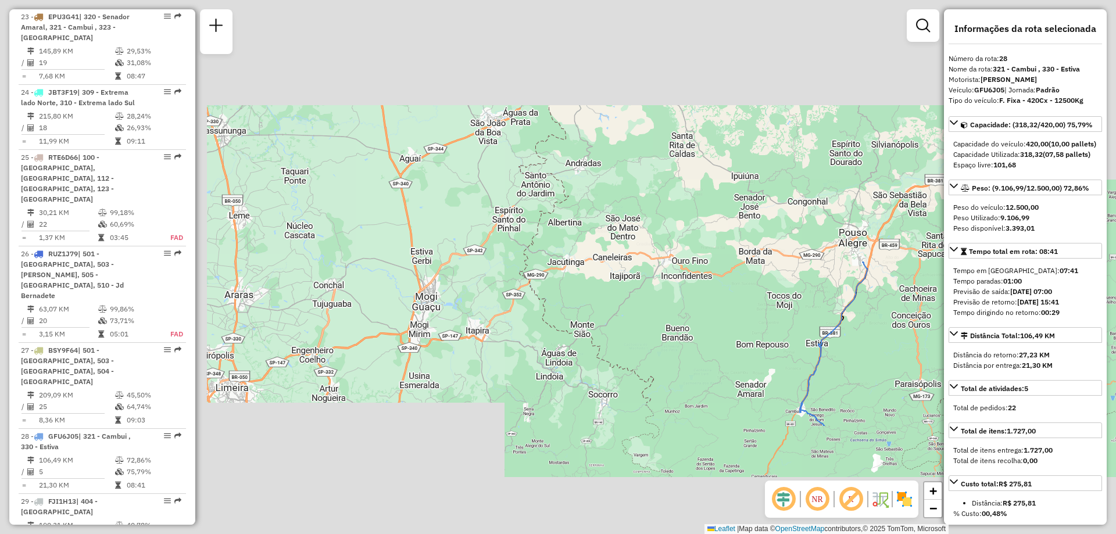
scroll to position [116, 0]
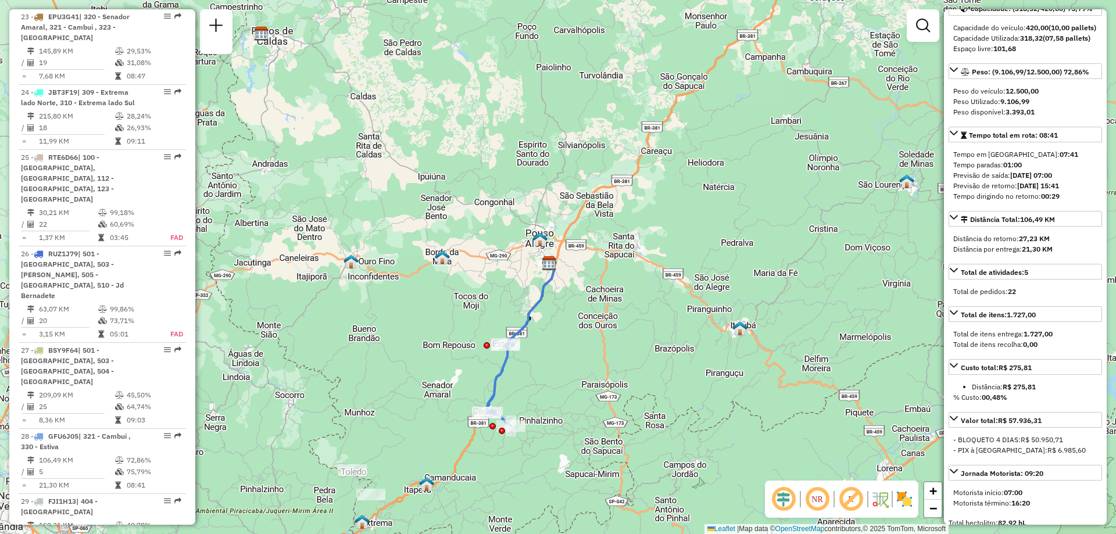
drag, startPoint x: 889, startPoint y: 370, endPoint x: 573, endPoint y: 363, distance: 315.7
click at [568, 366] on div "Janela de atendimento Grade de atendimento Capacidade Transportadoras Veículos …" at bounding box center [558, 267] width 1116 height 534
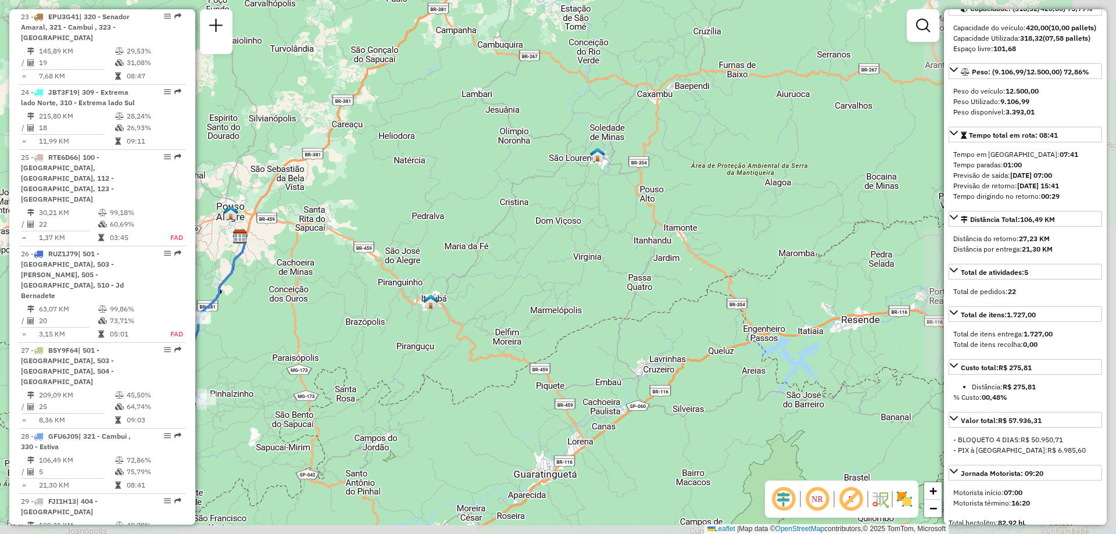
drag, startPoint x: 750, startPoint y: 355, endPoint x: 465, endPoint y: 330, distance: 286.0
click at [456, 331] on div "Janela de atendimento Grade de atendimento Capacidade Transportadoras Veículos …" at bounding box center [558, 267] width 1116 height 534
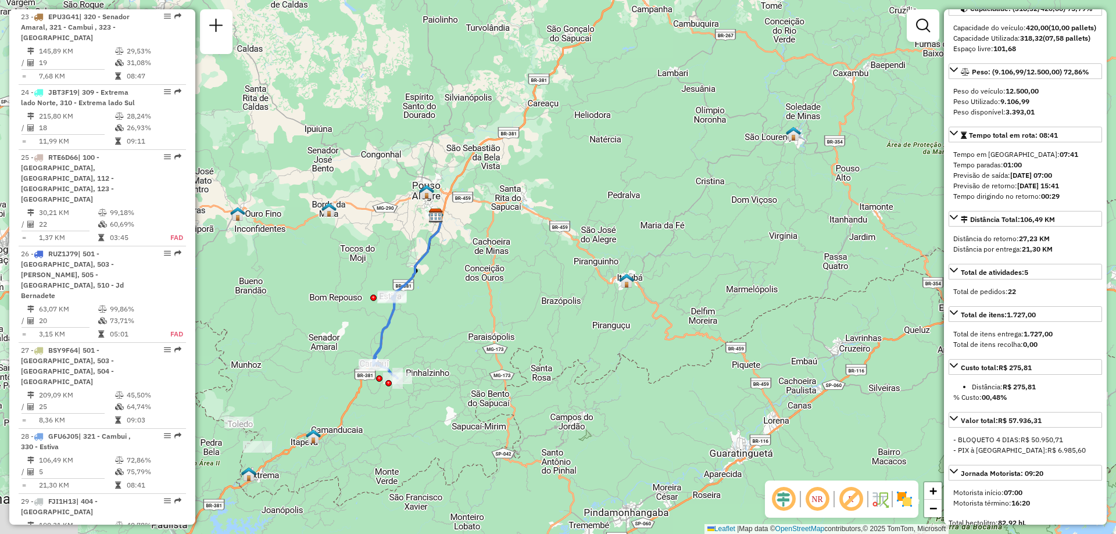
drag, startPoint x: 437, startPoint y: 320, endPoint x: 626, endPoint y: 302, distance: 189.8
click at [626, 302] on div "Janela de atendimento Grade de atendimento Capacidade Transportadoras Veículos …" at bounding box center [558, 267] width 1116 height 534
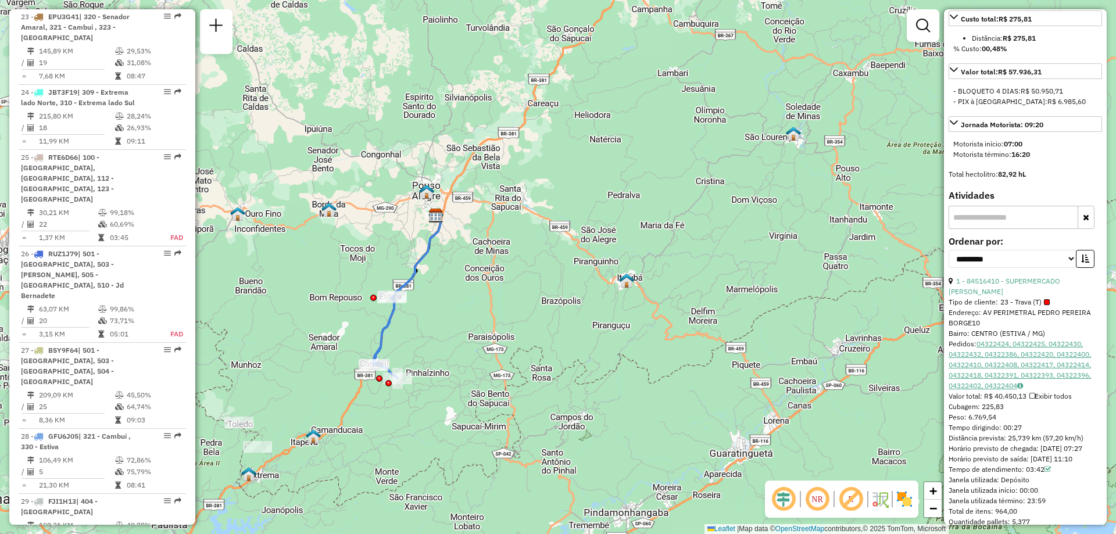
scroll to position [639, 0]
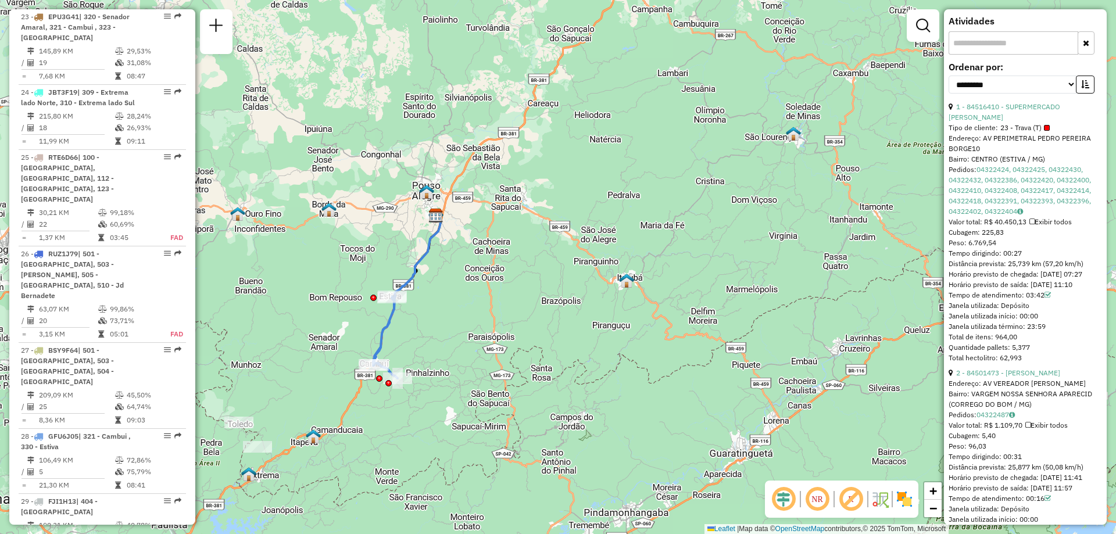
click at [1050, 299] on icon at bounding box center [1048, 295] width 6 height 7
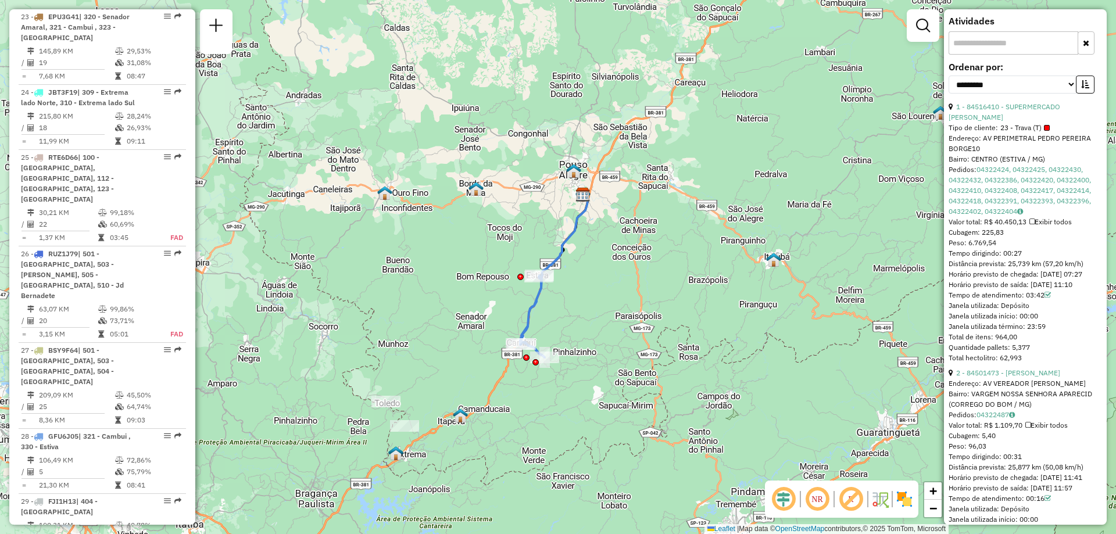
drag, startPoint x: 624, startPoint y: 323, endPoint x: 777, endPoint y: 302, distance: 154.3
click at [777, 302] on div "Janela de atendimento Grade de atendimento Capacidade Transportadoras Veículos …" at bounding box center [558, 267] width 1116 height 534
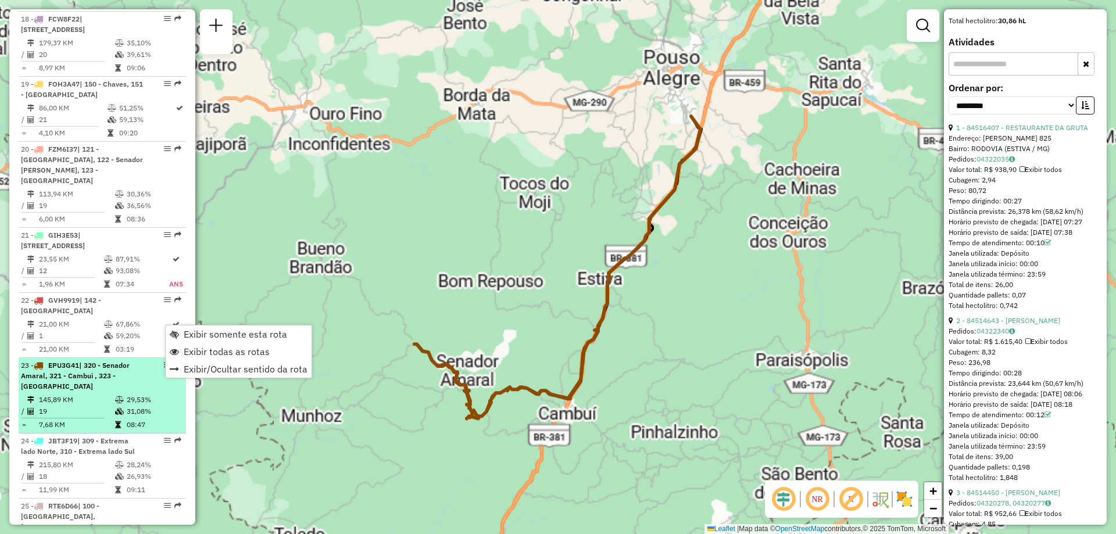
scroll to position [660, 0]
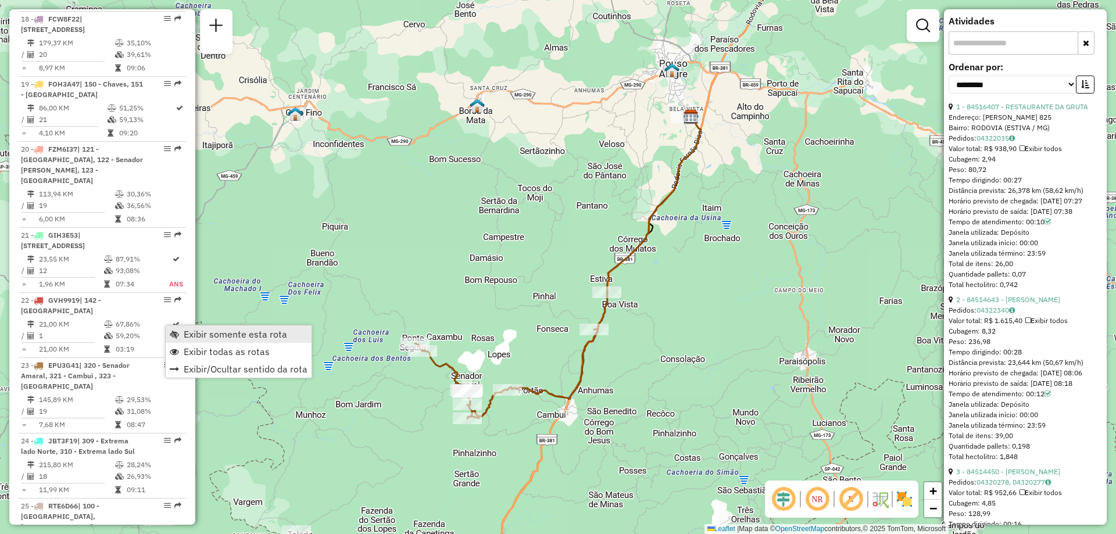
click at [234, 333] on span "Exibir somente esta rota" at bounding box center [235, 334] width 103 height 9
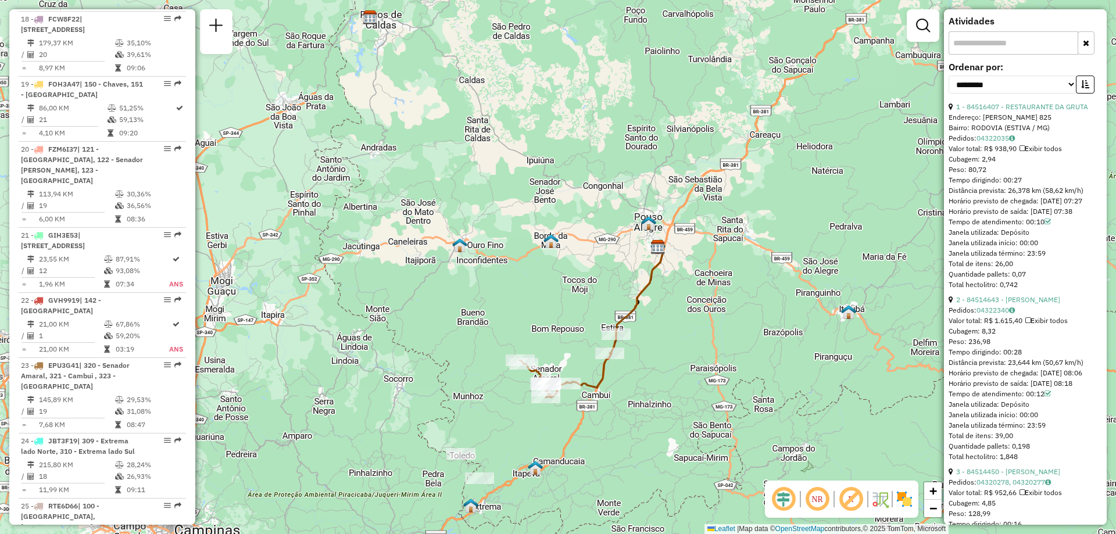
drag, startPoint x: 559, startPoint y: 359, endPoint x: 529, endPoint y: 349, distance: 31.4
click at [529, 349] on div "Janela de atendimento Grade de atendimento Capacidade Transportadoras Veículos …" at bounding box center [558, 267] width 1116 height 534
